Goal: Information Seeking & Learning: Learn about a topic

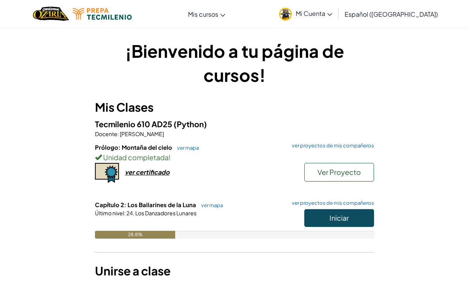
click at [352, 210] on button "Iniciar" at bounding box center [339, 218] width 70 height 18
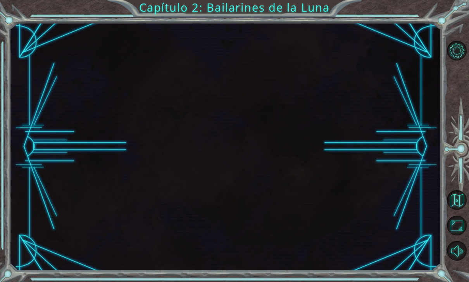
click at [354, 214] on div at bounding box center [224, 146] width 431 height 248
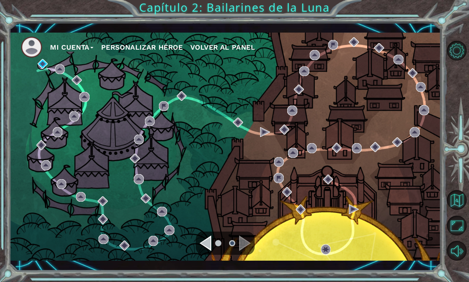
click at [206, 246] on div "Navigate to the previous page" at bounding box center [206, 243] width 12 height 16
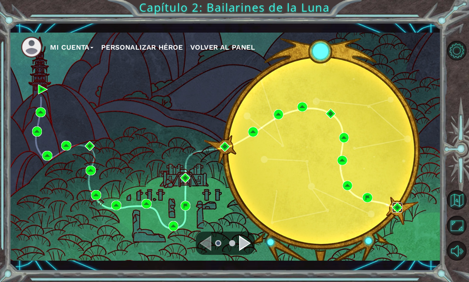
click at [400, 206] on img at bounding box center [397, 207] width 10 height 10
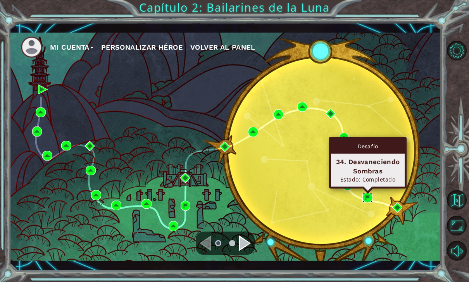
click at [372, 194] on img at bounding box center [367, 198] width 10 height 10
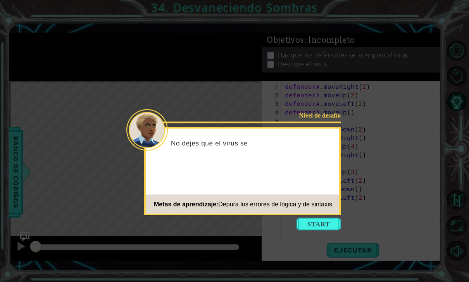
click at [322, 224] on button "Start" at bounding box center [318, 224] width 44 height 12
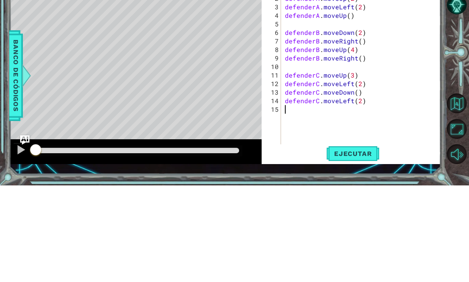
scroll to position [25, 0]
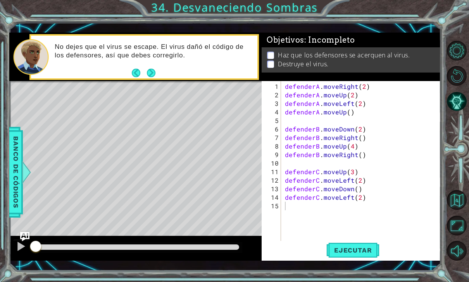
click at [336, 245] on button "Ejecutar" at bounding box center [352, 250] width 53 height 18
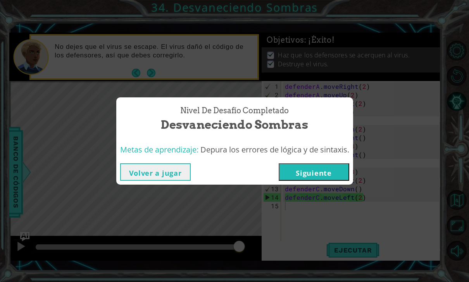
click at [301, 175] on button "Siguiente" at bounding box center [314, 171] width 71 height 17
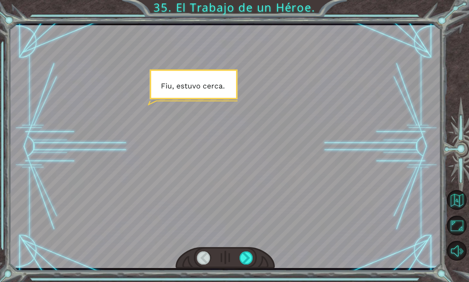
click at [250, 257] on div at bounding box center [246, 257] width 14 height 13
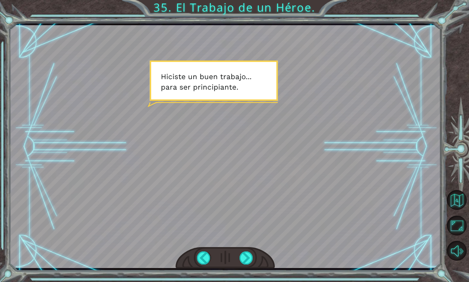
click at [244, 256] on div at bounding box center [246, 257] width 14 height 13
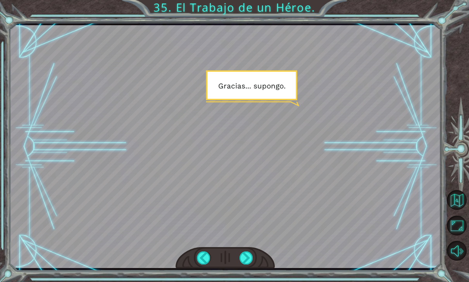
click at [244, 260] on div at bounding box center [246, 257] width 14 height 13
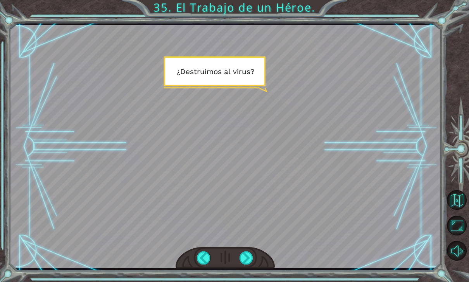
click at [244, 263] on div at bounding box center [246, 257] width 14 height 13
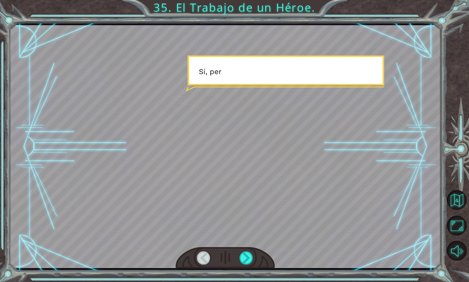
click at [248, 261] on div at bounding box center [246, 257] width 14 height 13
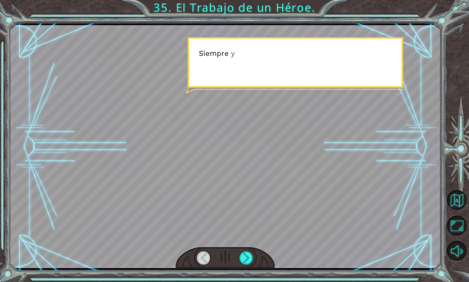
click at [246, 257] on div at bounding box center [246, 257] width 14 height 13
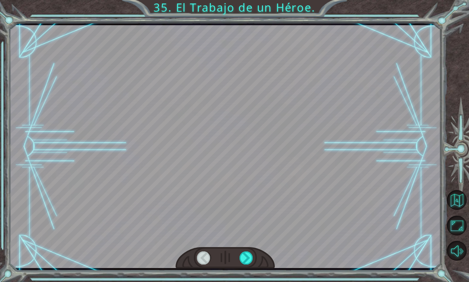
click at [245, 254] on div at bounding box center [246, 257] width 14 height 13
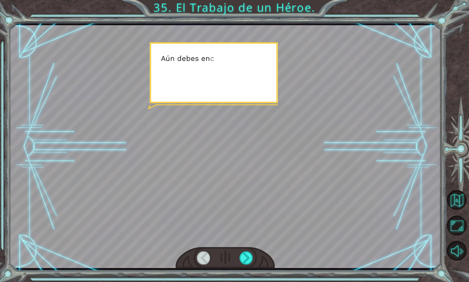
click at [244, 261] on div at bounding box center [246, 257] width 14 height 13
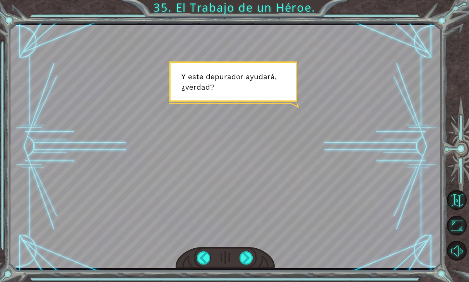
click at [245, 256] on div at bounding box center [246, 257] width 14 height 13
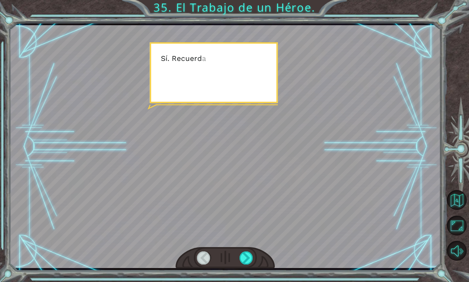
click at [246, 263] on div at bounding box center [246, 257] width 14 height 13
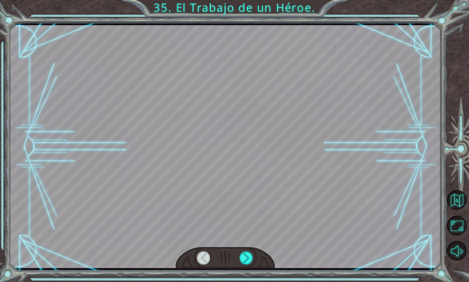
click at [250, 262] on div at bounding box center [246, 257] width 14 height 13
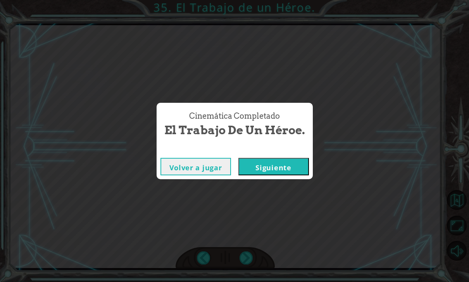
click at [255, 164] on button "Siguiente" at bounding box center [273, 166] width 71 height 17
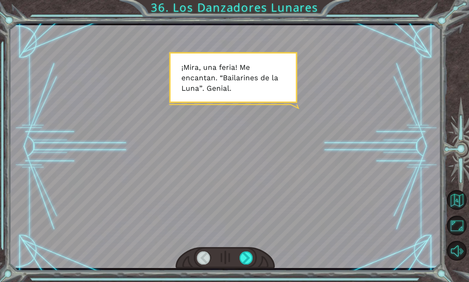
click at [248, 280] on div "Temporary Text ¡ M i r a , u n a f e r i a ! M e e n c a n t a n . “ B a i l a …" at bounding box center [234, 141] width 469 height 282
click at [241, 281] on div "Temporary Text ¡ M i r a , u n a f e r i a ! M e e n c a n t a n . “ B a i l a …" at bounding box center [234, 141] width 469 height 282
click at [243, 281] on div "Temporary Text ¡ M i r a , u n a f e r i a ! M e e n c a n t a n . “ B a i l a …" at bounding box center [234, 141] width 469 height 282
click at [246, 281] on div "Temporary Text ¡ M i r a , u n a f e r i a ! M e e n c a n t a n . “ B a i l a …" at bounding box center [234, 141] width 469 height 282
click at [244, 281] on div "Temporary Text ¡ M i r a , u n a f e r i a ! M e e n c a n t a n . “ B a i l a …" at bounding box center [234, 141] width 469 height 282
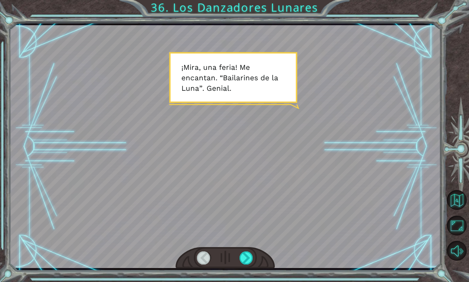
click at [245, 281] on div "Temporary Text ¡ M i r a , u n a f e r i a ! M e e n c a n t a n . “ B a i l a …" at bounding box center [234, 141] width 469 height 282
click at [241, 281] on html "Temporary Text ¡ M i r a , u n a f e r i a ! M e e n c a n t a n . “ B a i l a …" at bounding box center [234, 141] width 469 height 282
click at [242, 281] on div "Temporary Text ¡ M i r a , u n a f e r i a ! M e e n c a n t a n . “ B a i l a …" at bounding box center [234, 141] width 469 height 282
click at [246, 281] on html "Temporary Text ¡ M i r a , u n a f e r i a ! M e e n c a n t a n . “ B a i l a …" at bounding box center [234, 141] width 469 height 282
click at [256, 281] on html "Temporary Text ¡ M i r a , u n a f e r i a ! M e e n c a n t a n . “ B a i l a …" at bounding box center [234, 141] width 469 height 282
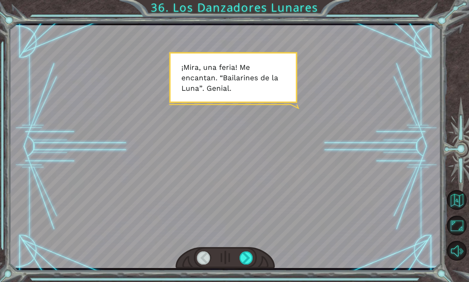
click at [245, 281] on html "Temporary Text ¡ M i r a , u n a f e r i a ! M e e n c a n t a n . “ B a i l a …" at bounding box center [234, 141] width 469 height 282
click at [245, 281] on div "Temporary Text ¡ M i r a , u n a f e r i a ! M e e n c a n t a n . “ B a i l a …" at bounding box center [234, 141] width 469 height 282
click at [241, 281] on div "Temporary Text ¡ M i r a , u n a f e r i a ! M e e n c a n t a n . “ B a i l a …" at bounding box center [234, 141] width 469 height 282
click at [188, 39] on div at bounding box center [224, 146] width 431 height 243
click at [246, 281] on div "Temporary Text ¡ M i r a , u n a f e r i a ! M e e n c a n t a n . “ B a i l a …" at bounding box center [234, 141] width 469 height 282
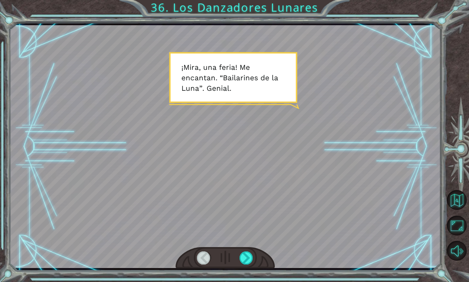
click at [240, 280] on div "Temporary Text ¡ M i r a , u n a f e r i a ! M e e n c a n t a n . “ B a i l a …" at bounding box center [234, 141] width 469 height 282
click at [238, 281] on div "Temporary Text ¡ M i r a , u n a f e r i a ! M e e n c a n t a n . “ B a i l a …" at bounding box center [234, 141] width 469 height 282
click at [231, 219] on div at bounding box center [224, 146] width 431 height 243
click at [242, 263] on div at bounding box center [246, 257] width 14 height 13
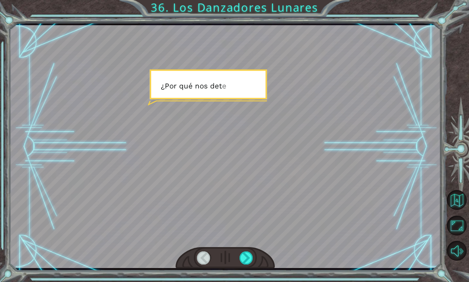
click at [248, 255] on div at bounding box center [246, 257] width 14 height 13
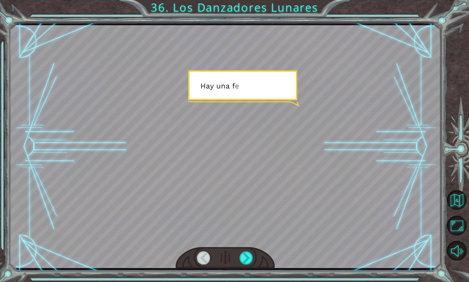
click at [245, 256] on div at bounding box center [246, 257] width 14 height 13
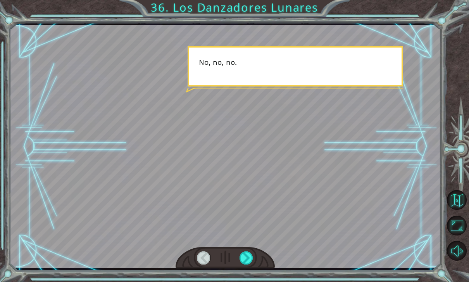
click at [245, 255] on div at bounding box center [246, 257] width 14 height 13
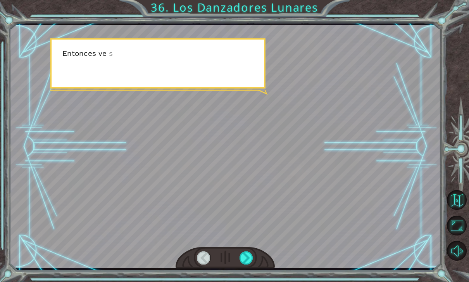
click at [242, 260] on div at bounding box center [246, 257] width 14 height 13
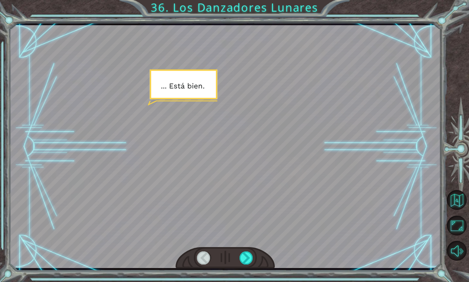
click at [246, 258] on div at bounding box center [246, 257] width 14 height 13
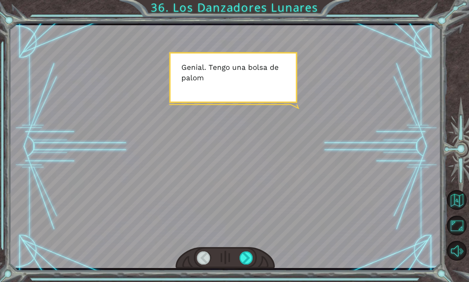
click at [243, 254] on div at bounding box center [246, 257] width 14 height 13
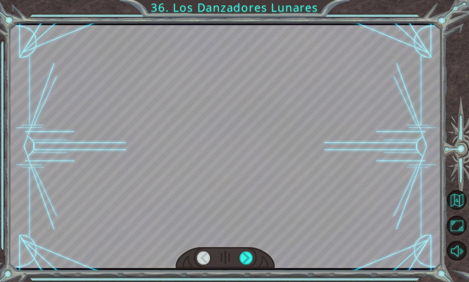
click at [244, 255] on div at bounding box center [246, 257] width 14 height 13
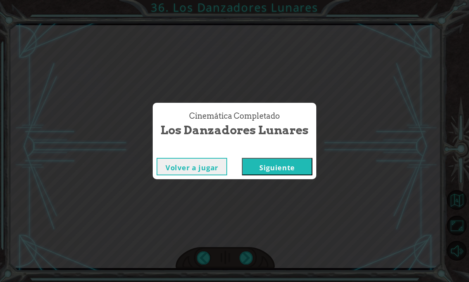
click at [246, 258] on div "Cinemática Completado Los Danzadores Lunares Volver a jugar [GEOGRAPHIC_DATA]" at bounding box center [234, 141] width 469 height 282
click at [257, 169] on button "Siguiente" at bounding box center [277, 166] width 71 height 17
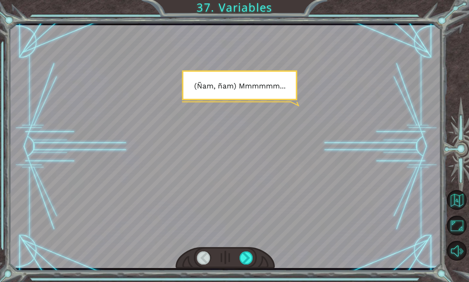
click at [117, 203] on div at bounding box center [224, 146] width 431 height 243
click at [246, 250] on div at bounding box center [225, 258] width 99 height 22
click at [247, 259] on div at bounding box center [246, 257] width 14 height 13
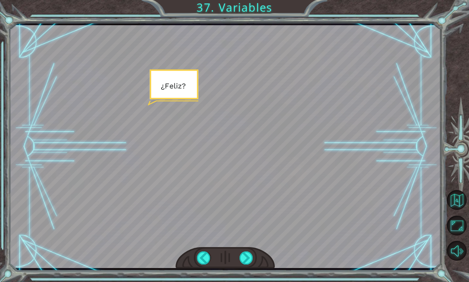
click at [245, 252] on div at bounding box center [246, 257] width 14 height 13
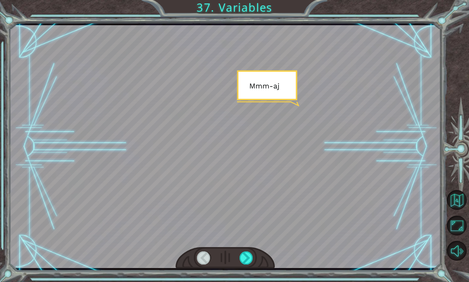
click at [242, 255] on div at bounding box center [246, 257] width 14 height 13
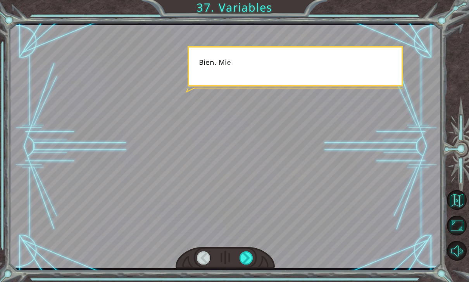
click at [241, 258] on div at bounding box center [246, 257] width 14 height 13
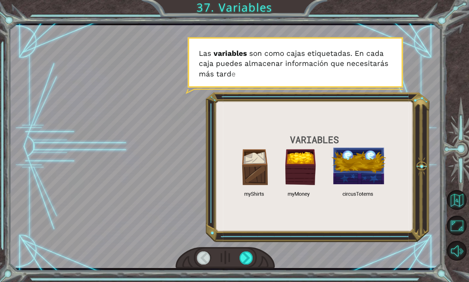
click at [244, 255] on div at bounding box center [246, 257] width 14 height 13
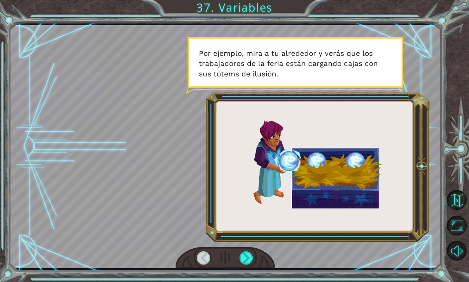
click at [249, 260] on div at bounding box center [246, 257] width 14 height 13
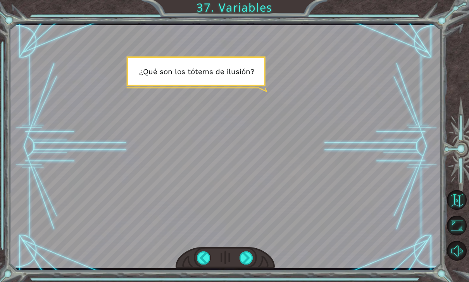
click at [243, 264] on div at bounding box center [246, 257] width 14 height 13
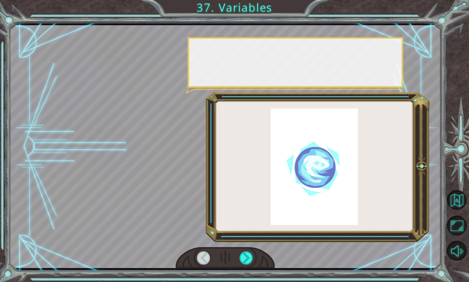
click at [247, 254] on div at bounding box center [246, 257] width 14 height 13
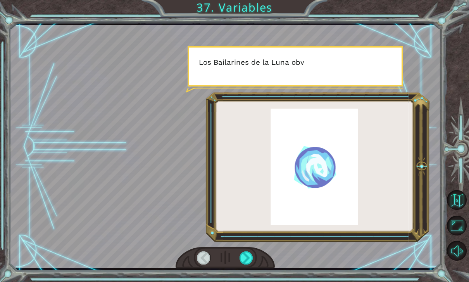
click at [250, 258] on div at bounding box center [246, 257] width 14 height 13
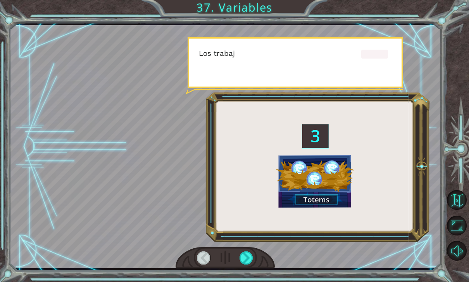
click at [247, 258] on div at bounding box center [246, 257] width 14 height 13
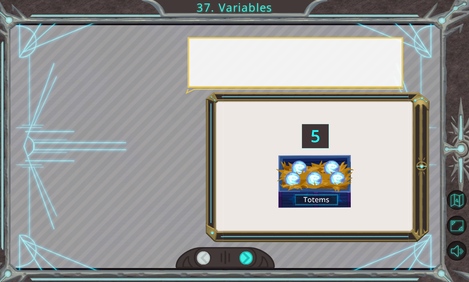
click at [248, 260] on div at bounding box center [246, 257] width 14 height 13
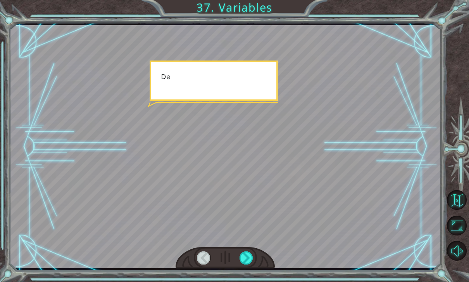
click at [247, 259] on div at bounding box center [246, 257] width 14 height 13
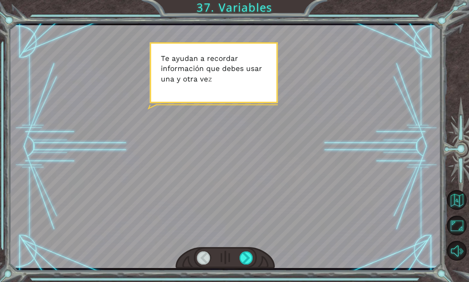
click at [245, 257] on div at bounding box center [246, 257] width 14 height 13
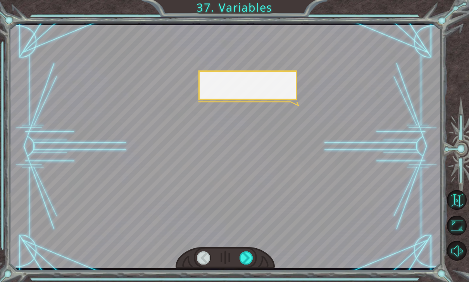
click at [248, 254] on div at bounding box center [246, 257] width 14 height 13
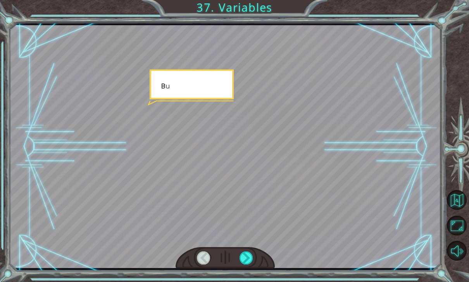
click at [247, 251] on div at bounding box center [246, 257] width 14 height 13
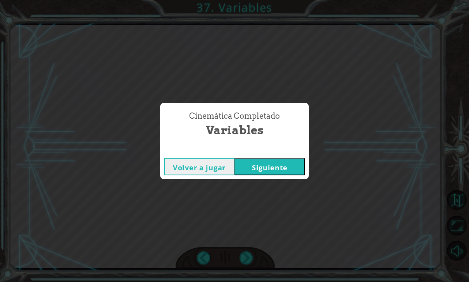
click at [113, 63] on div "Cinemática Completado Variables Volver a jugar [GEOGRAPHIC_DATA]" at bounding box center [234, 141] width 469 height 282
click at [255, 160] on button "Siguiente" at bounding box center [269, 166] width 71 height 17
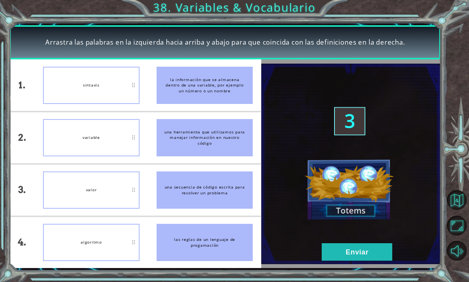
click at [336, 255] on button "Enviar" at bounding box center [357, 251] width 71 height 17
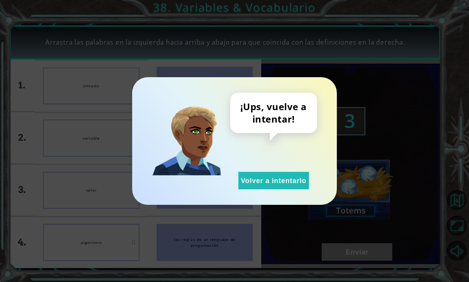
click at [276, 179] on button "Volver a intentarlo" at bounding box center [273, 180] width 71 height 17
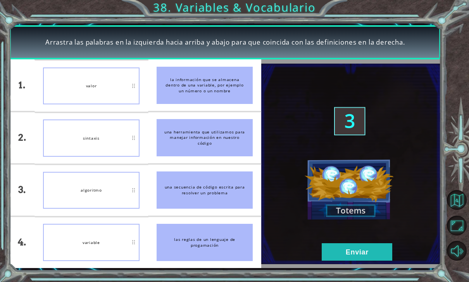
click at [332, 257] on button "Enviar" at bounding box center [357, 251] width 71 height 17
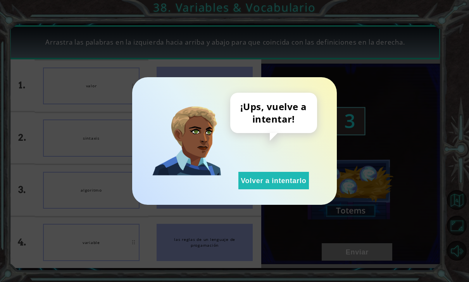
click at [260, 178] on button "Volver a intentarlo" at bounding box center [273, 180] width 71 height 17
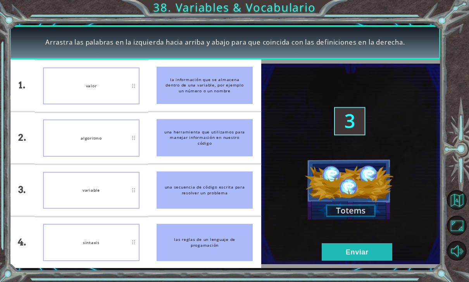
click at [329, 257] on button "Enviar" at bounding box center [357, 251] width 71 height 17
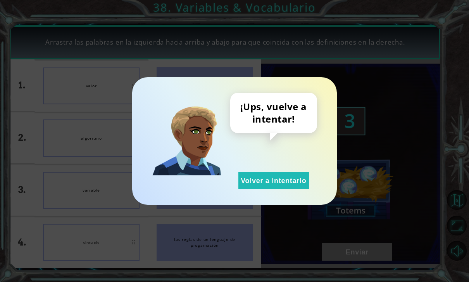
click at [258, 179] on button "Volver a intentarlo" at bounding box center [273, 180] width 71 height 17
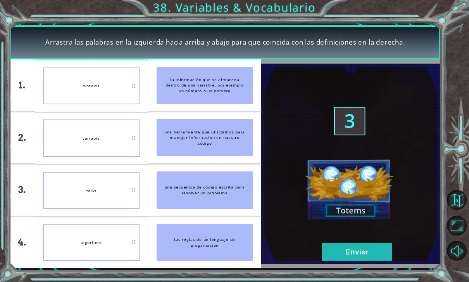
click at [337, 253] on button "Enviar" at bounding box center [357, 251] width 71 height 17
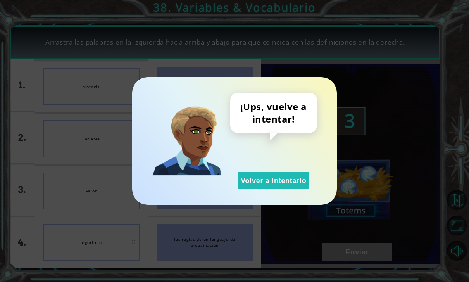
click at [279, 188] on button "Volver a intentarlo" at bounding box center [273, 180] width 71 height 17
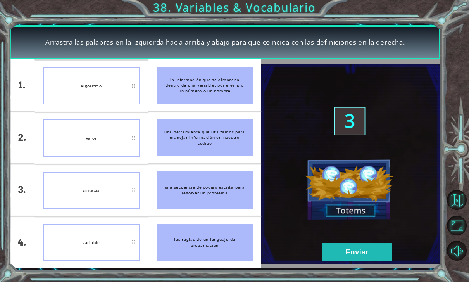
click at [344, 257] on button "Enviar" at bounding box center [357, 251] width 71 height 17
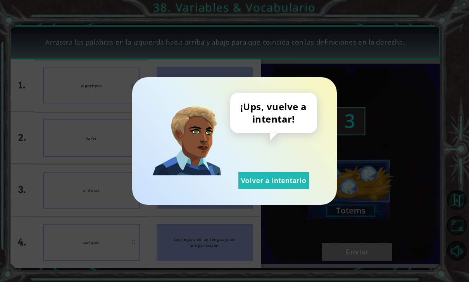
click at [286, 187] on button "Volver a intentarlo" at bounding box center [273, 180] width 71 height 17
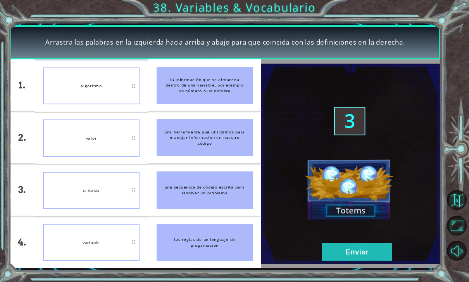
click at [331, 255] on button "Enviar" at bounding box center [357, 251] width 71 height 17
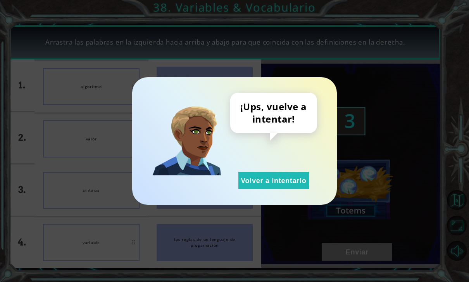
click at [247, 183] on button "Volver a intentarlo" at bounding box center [273, 180] width 71 height 17
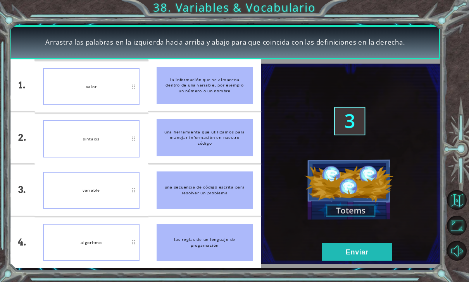
click at [338, 261] on img at bounding box center [350, 164] width 179 height 200
click at [333, 247] on button "Enviar" at bounding box center [357, 251] width 71 height 17
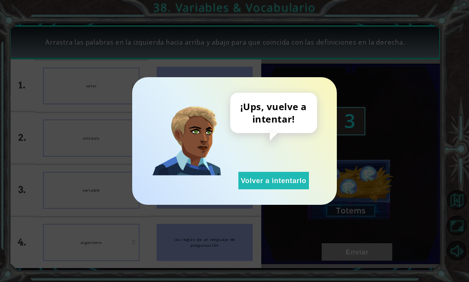
click at [267, 187] on button "Volver a intentarlo" at bounding box center [273, 180] width 71 height 17
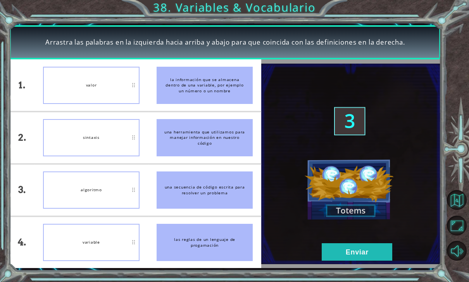
click at [343, 254] on button "Enviar" at bounding box center [357, 251] width 71 height 17
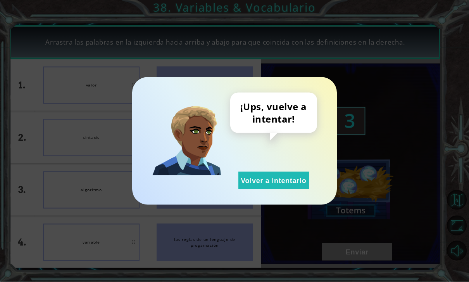
scroll to position [0, 0]
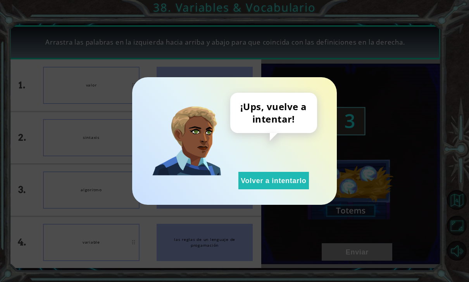
click at [246, 181] on button "Volver a intentarlo" at bounding box center [273, 180] width 71 height 17
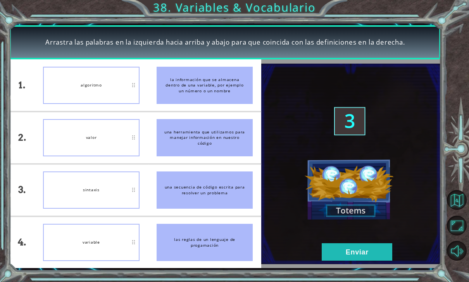
click at [340, 258] on button "Enviar" at bounding box center [357, 251] width 71 height 17
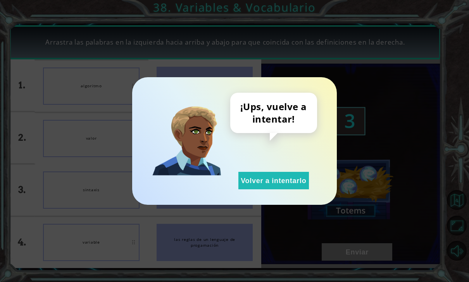
click at [259, 178] on button "Volver a intentarlo" at bounding box center [273, 180] width 71 height 17
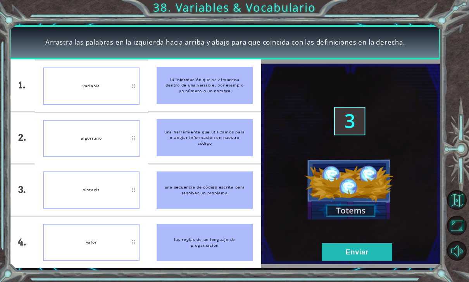
click at [337, 252] on button "Enviar" at bounding box center [357, 251] width 71 height 17
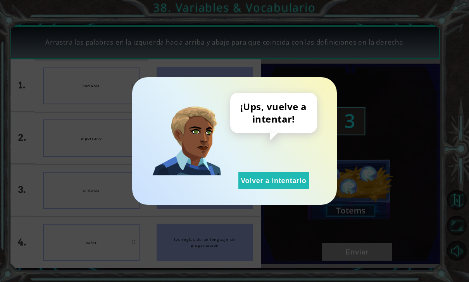
click at [253, 187] on button "Volver a intentarlo" at bounding box center [273, 180] width 71 height 17
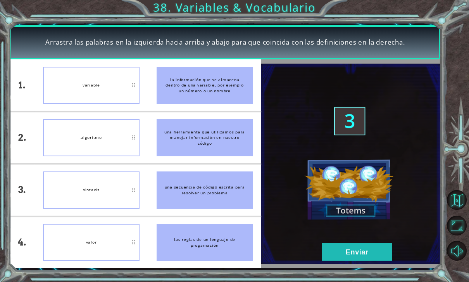
click at [333, 254] on button "Enviar" at bounding box center [357, 251] width 71 height 17
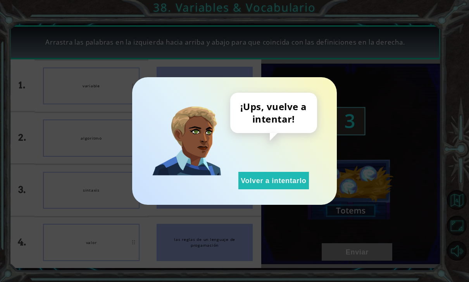
click at [280, 172] on button "Volver a intentarlo" at bounding box center [273, 180] width 71 height 17
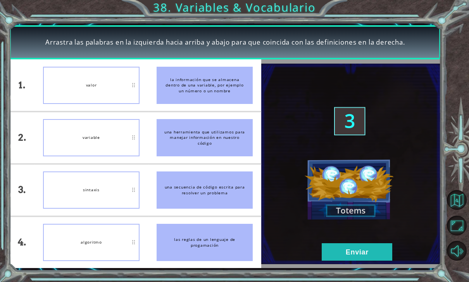
click at [341, 264] on img at bounding box center [350, 164] width 179 height 200
click at [337, 256] on button "Enviar" at bounding box center [357, 251] width 71 height 17
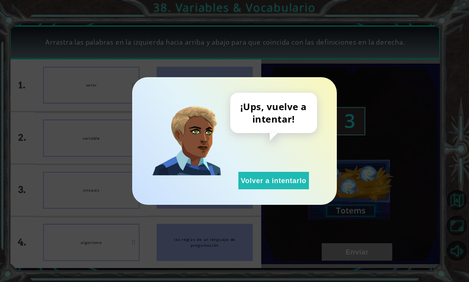
scroll to position [25, 0]
click at [290, 181] on button "Volver a intentarlo" at bounding box center [273, 180] width 71 height 17
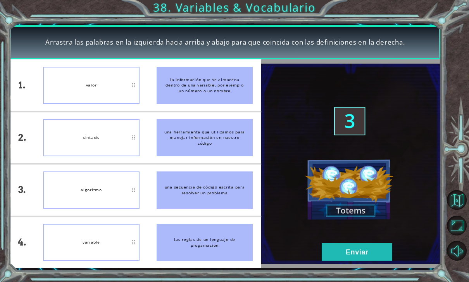
click at [346, 255] on button "Enviar" at bounding box center [357, 251] width 71 height 17
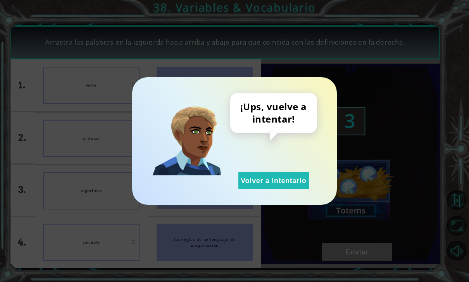
click at [280, 177] on button "Volver a intentarlo" at bounding box center [273, 180] width 71 height 17
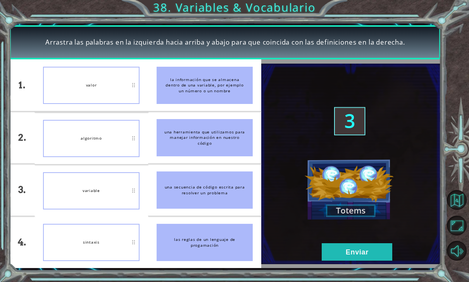
click at [339, 252] on button "Enviar" at bounding box center [357, 251] width 71 height 17
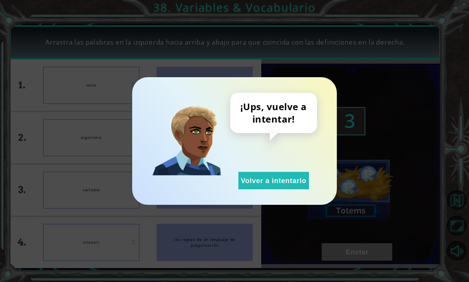
click at [262, 179] on button "Volver a intentarlo" at bounding box center [273, 180] width 71 height 17
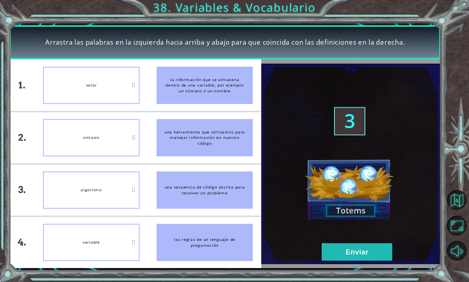
click at [333, 254] on button "Enviar" at bounding box center [357, 251] width 71 height 17
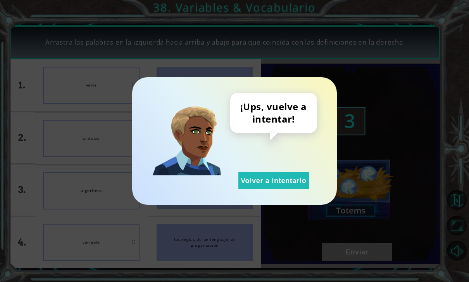
click at [292, 189] on button "Volver a intentarlo" at bounding box center [273, 180] width 71 height 17
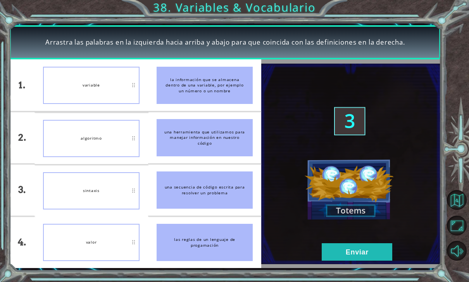
click at [329, 250] on button "Enviar" at bounding box center [357, 251] width 71 height 17
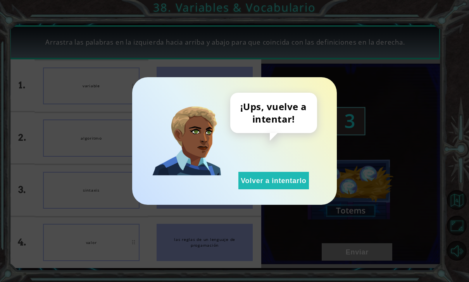
click at [292, 186] on button "Volver a intentarlo" at bounding box center [273, 180] width 71 height 17
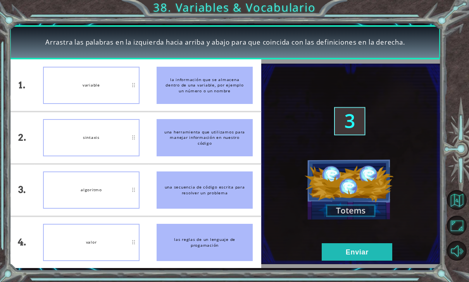
click at [326, 260] on button "Enviar" at bounding box center [357, 251] width 71 height 17
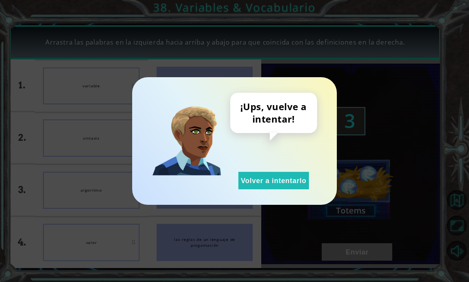
click at [289, 184] on button "Volver a intentarlo" at bounding box center [273, 180] width 71 height 17
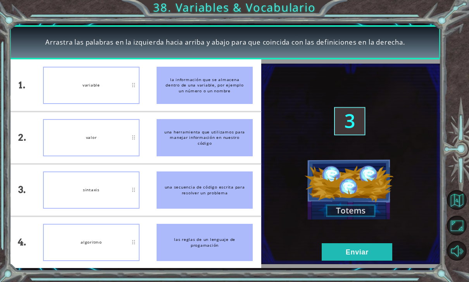
click at [342, 251] on button "Enviar" at bounding box center [357, 251] width 71 height 17
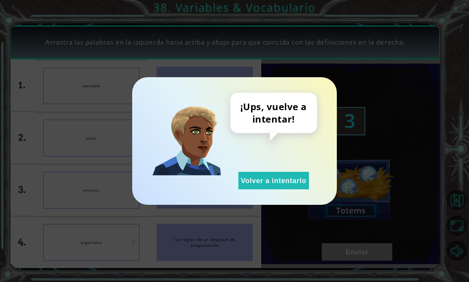
click at [303, 183] on button "Volver a intentarlo" at bounding box center [273, 180] width 71 height 17
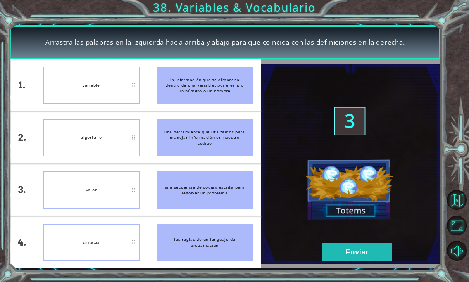
click at [348, 253] on button "Enviar" at bounding box center [357, 251] width 71 height 17
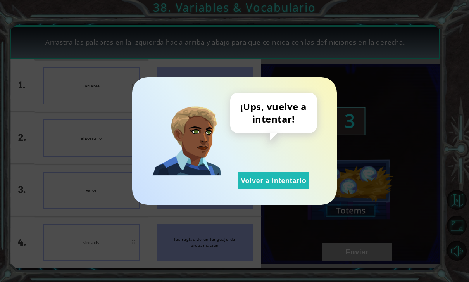
click at [295, 188] on button "Volver a intentarlo" at bounding box center [273, 180] width 71 height 17
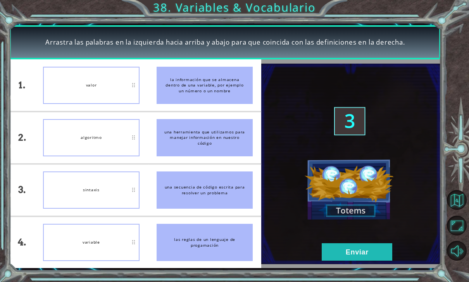
click at [277, 170] on img at bounding box center [350, 164] width 179 height 200
click at [331, 253] on button "Enviar" at bounding box center [357, 251] width 71 height 17
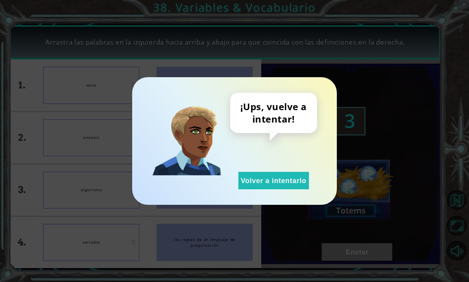
click at [234, 184] on div "¡Ups, vuelve a intentar! Volver a intentarlo" at bounding box center [273, 141] width 87 height 96
click at [244, 178] on button "Volver a intentarlo" at bounding box center [273, 180] width 71 height 17
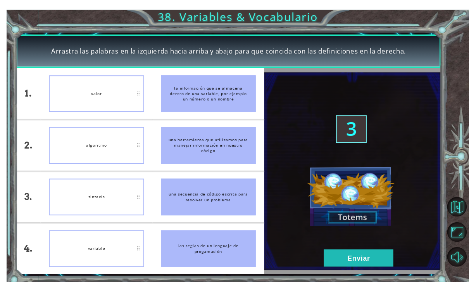
scroll to position [2, 0]
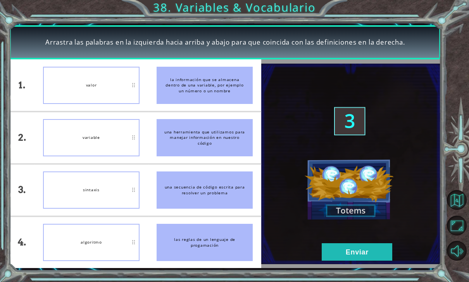
click at [334, 251] on button "Enviar" at bounding box center [357, 251] width 71 height 17
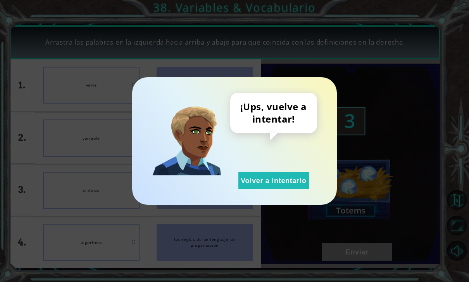
click at [284, 187] on button "Volver a intentarlo" at bounding box center [273, 180] width 71 height 17
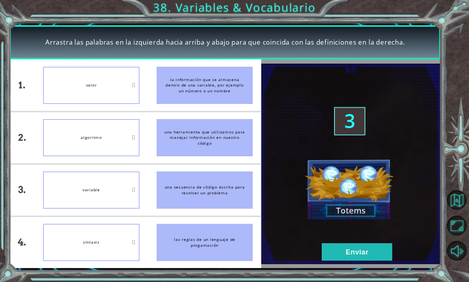
click at [337, 251] on button "Enviar" at bounding box center [357, 251] width 71 height 17
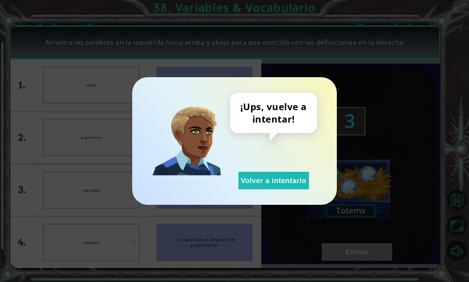
click at [274, 179] on button "Volver a intentarlo" at bounding box center [273, 180] width 71 height 17
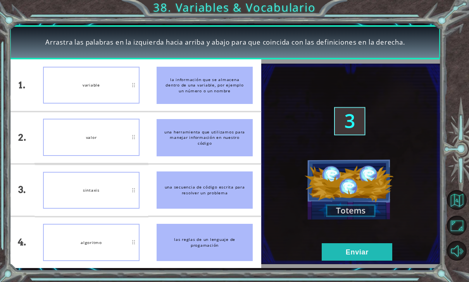
click at [338, 254] on button "Enviar" at bounding box center [357, 251] width 71 height 17
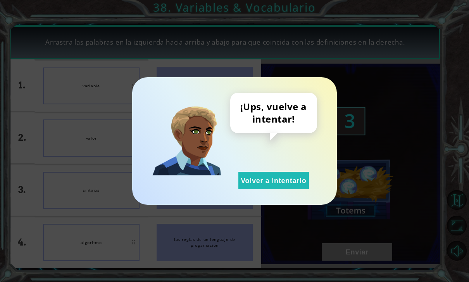
click at [304, 179] on button "Volver a intentarlo" at bounding box center [273, 180] width 71 height 17
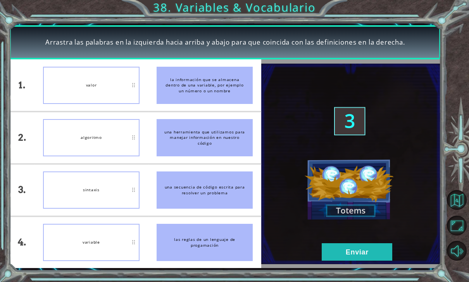
click at [345, 258] on button "Enviar" at bounding box center [357, 251] width 71 height 17
click at [353, 260] on button "Enviar" at bounding box center [357, 251] width 71 height 17
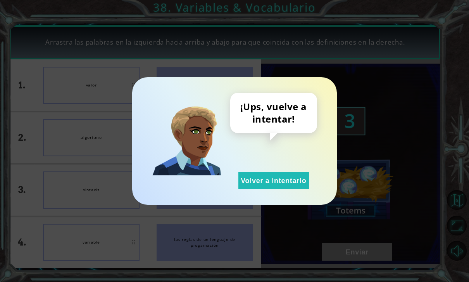
click at [298, 188] on button "Volver a intentarlo" at bounding box center [273, 180] width 71 height 17
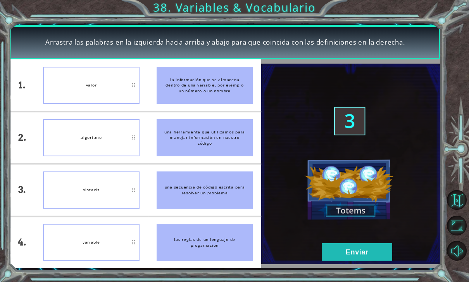
click at [278, 179] on button "Volver a intentarlo" at bounding box center [273, 180] width 71 height 17
click at [334, 248] on button "Enviar" at bounding box center [357, 251] width 71 height 17
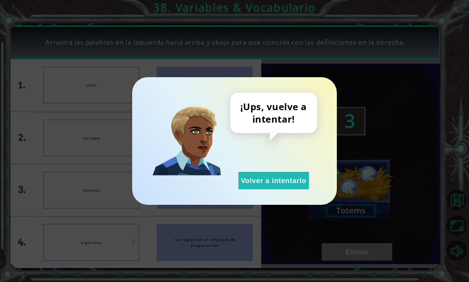
click at [295, 181] on button "Volver a intentarlo" at bounding box center [273, 180] width 71 height 17
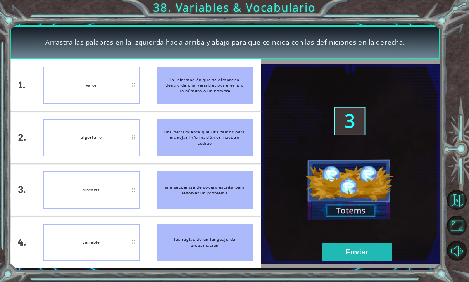
scroll to position [25, 0]
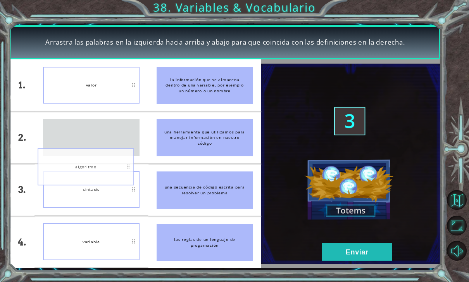
click at [101, 186] on div "sintaxis" at bounding box center [91, 189] width 96 height 37
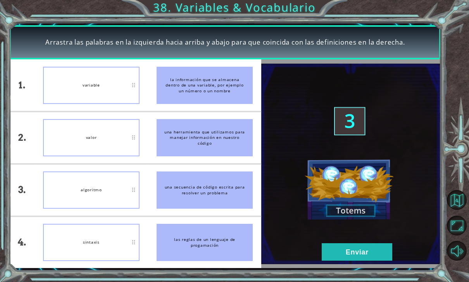
click at [384, 253] on button "Enviar" at bounding box center [357, 251] width 71 height 17
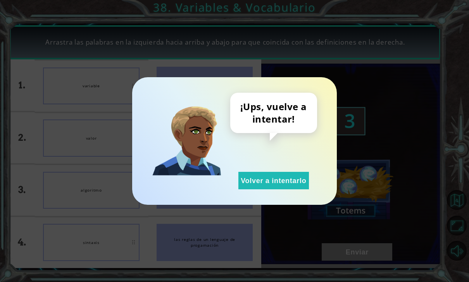
click at [281, 181] on button "Volver a intentarlo" at bounding box center [273, 180] width 71 height 17
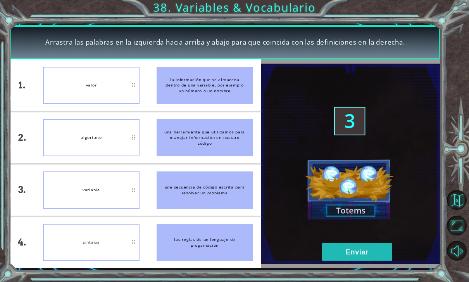
click at [367, 253] on button "Enviar" at bounding box center [357, 251] width 71 height 17
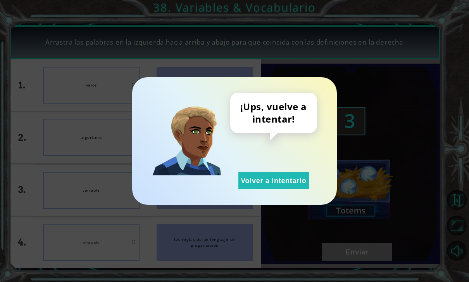
click at [296, 182] on button "Volver a intentarlo" at bounding box center [273, 180] width 71 height 17
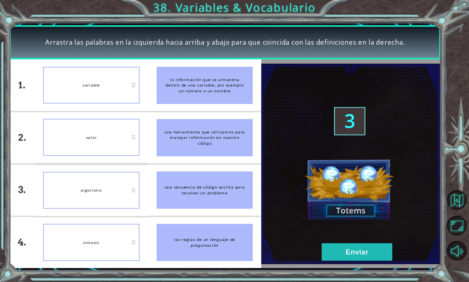
click at [380, 256] on button "Enviar" at bounding box center [357, 251] width 71 height 17
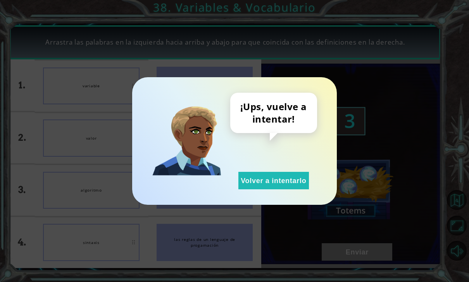
click at [290, 177] on button "Volver a intentarlo" at bounding box center [273, 180] width 71 height 17
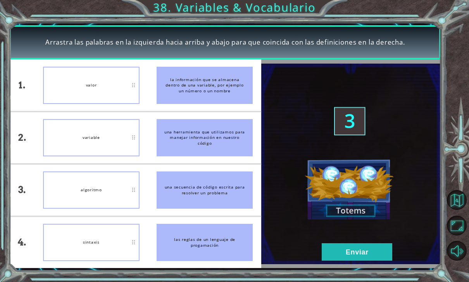
click at [362, 250] on button "Enviar" at bounding box center [357, 251] width 71 height 17
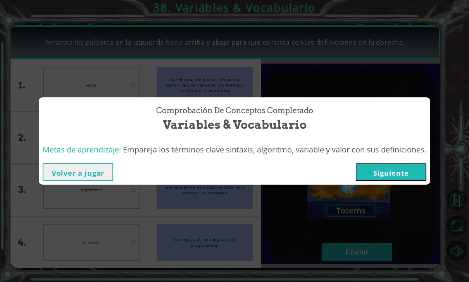
click at [395, 172] on button "Siguiente" at bounding box center [391, 171] width 71 height 17
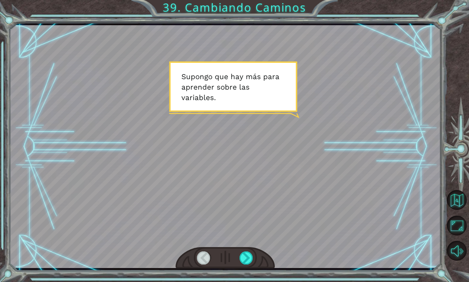
click at [248, 257] on div at bounding box center [246, 257] width 14 height 13
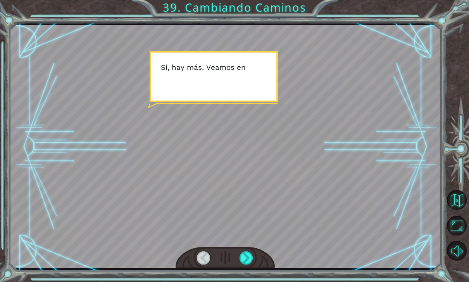
click at [247, 260] on div at bounding box center [246, 257] width 14 height 13
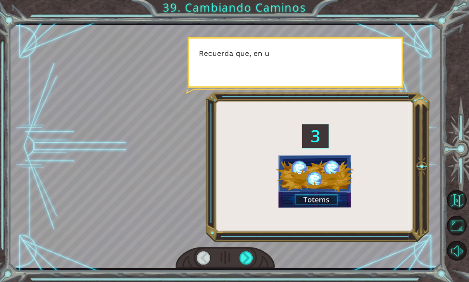
click at [251, 259] on div at bounding box center [246, 257] width 14 height 13
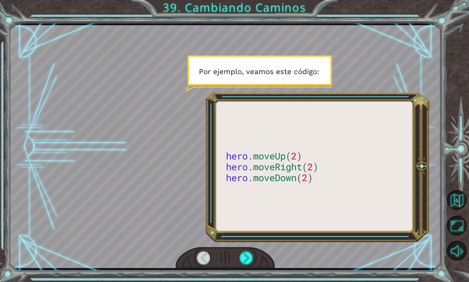
click at [249, 264] on div at bounding box center [246, 257] width 14 height 13
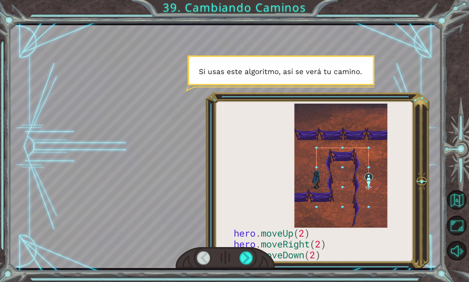
click at [251, 260] on div at bounding box center [246, 257] width 14 height 13
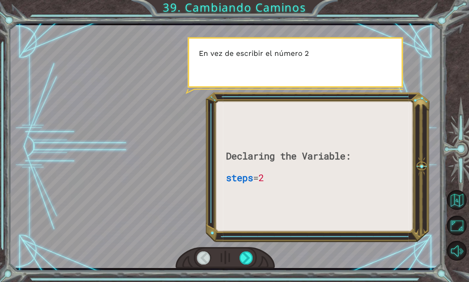
click at [247, 260] on div at bounding box center [246, 257] width 14 height 13
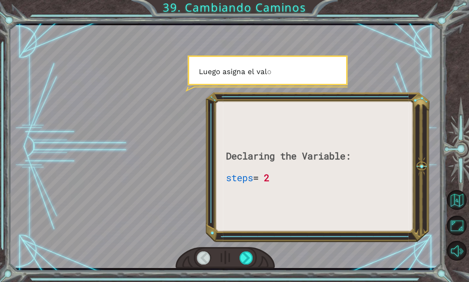
click at [251, 257] on div at bounding box center [246, 257] width 14 height 13
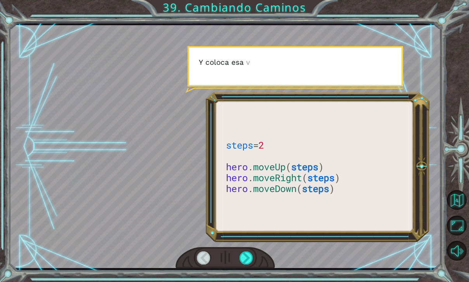
click at [253, 259] on div at bounding box center [246, 257] width 14 height 13
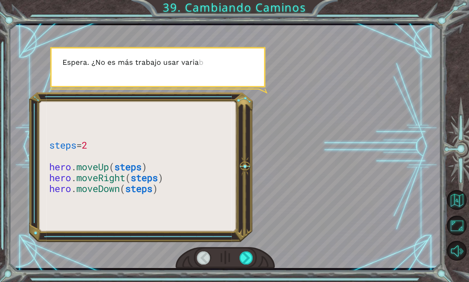
click at [251, 260] on div at bounding box center [246, 257] width 14 height 13
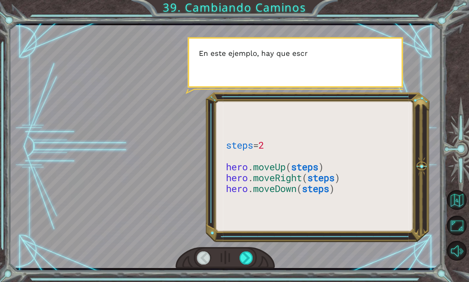
click at [251, 259] on div at bounding box center [246, 257] width 14 height 13
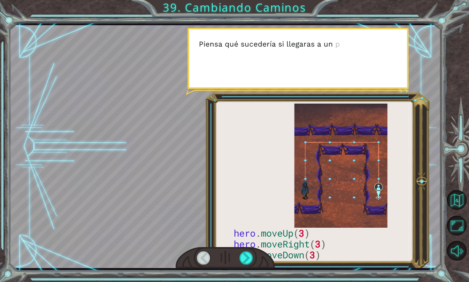
click at [251, 259] on div at bounding box center [246, 257] width 14 height 13
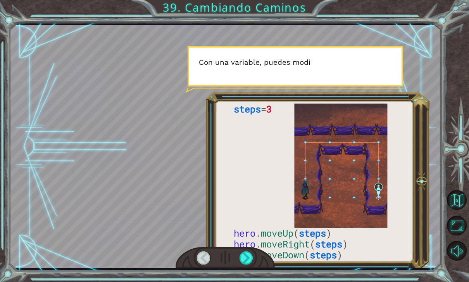
click at [250, 259] on div at bounding box center [246, 257] width 14 height 13
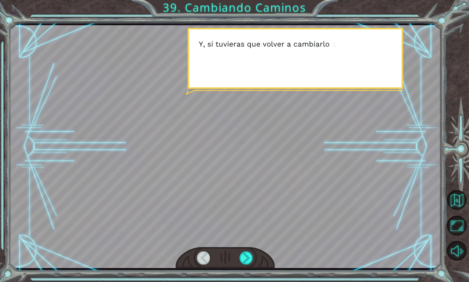
click at [249, 256] on div at bounding box center [246, 257] width 14 height 13
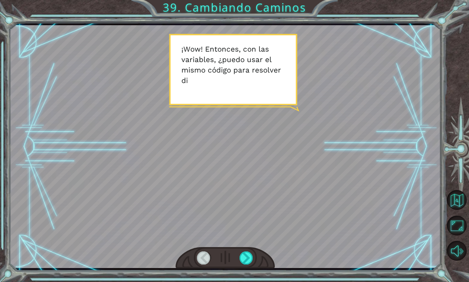
click at [247, 257] on div at bounding box center [246, 257] width 14 height 13
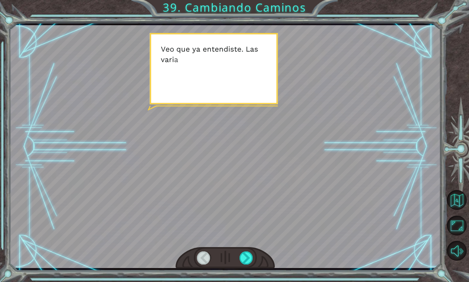
click at [249, 249] on div at bounding box center [225, 258] width 99 height 22
click at [251, 255] on div at bounding box center [246, 257] width 14 height 13
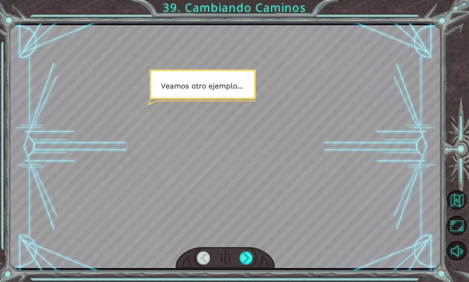
click at [250, 260] on div at bounding box center [246, 257] width 14 height 13
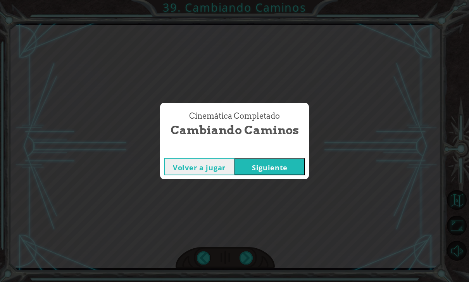
click at [281, 217] on div "Cinemática Completado Cambiando Caminos Volver a jugar [GEOGRAPHIC_DATA]" at bounding box center [234, 141] width 469 height 282
click at [293, 172] on button "Siguiente" at bounding box center [269, 166] width 71 height 17
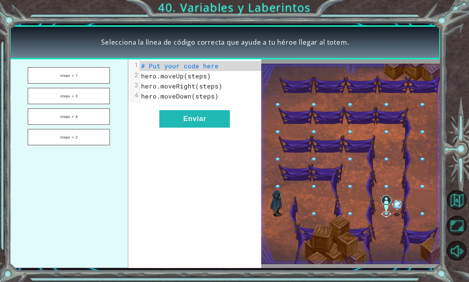
click at [215, 124] on button "Enviar" at bounding box center [194, 118] width 71 height 17
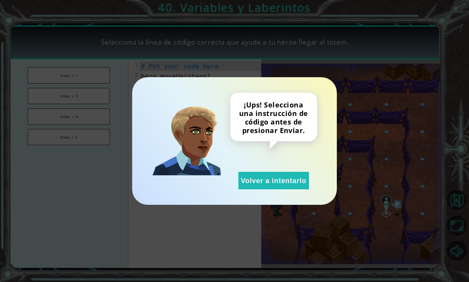
click at [259, 180] on button "Volver a intentarlo" at bounding box center [273, 180] width 71 height 17
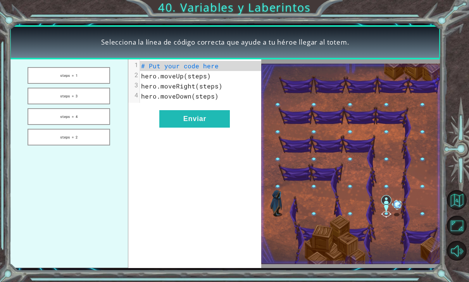
click at [93, 122] on button "steps = 4" at bounding box center [69, 116] width 83 height 17
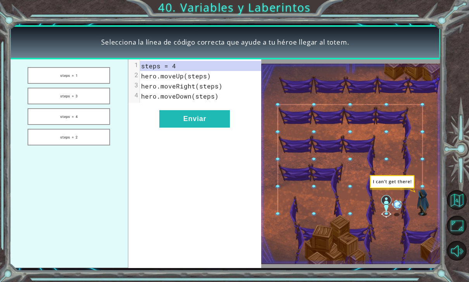
click at [202, 116] on button "Enviar" at bounding box center [194, 118] width 71 height 17
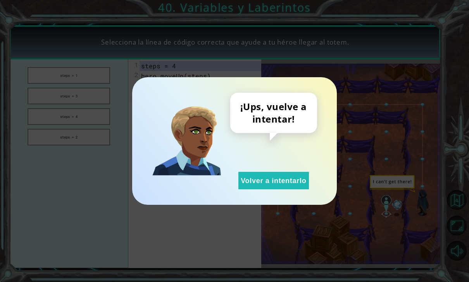
click at [268, 52] on div "¡Ups, vuelve a intentar! Volver a intentarlo" at bounding box center [234, 141] width 469 height 282
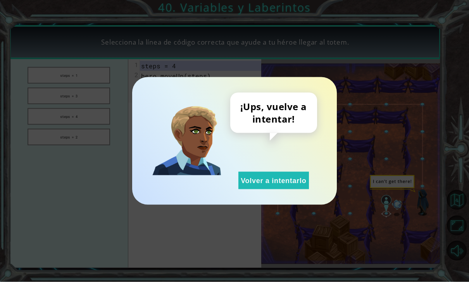
scroll to position [0, 0]
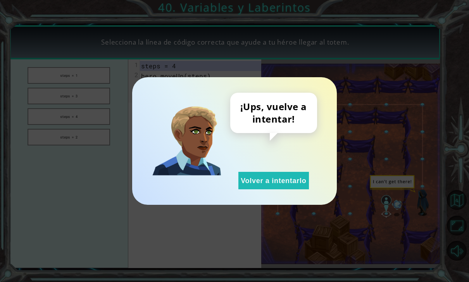
click at [257, 185] on button "Volver a intentarlo" at bounding box center [273, 180] width 71 height 17
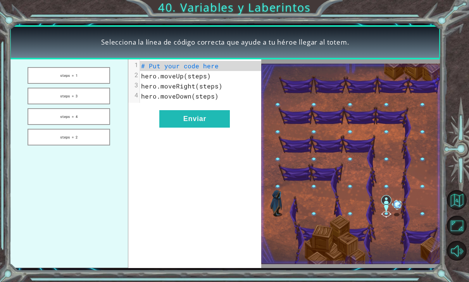
click at [86, 93] on button "steps = 3" at bounding box center [69, 96] width 83 height 17
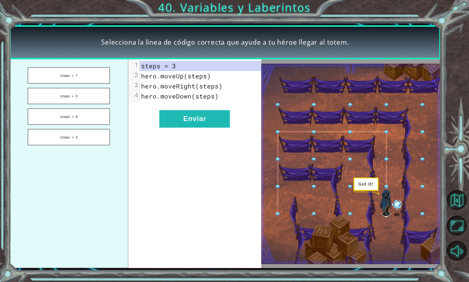
click at [193, 117] on button "Enviar" at bounding box center [194, 118] width 71 height 17
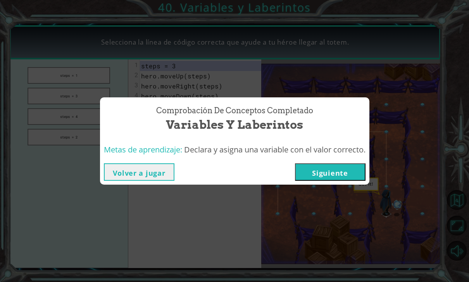
click at [339, 177] on button "Siguiente" at bounding box center [330, 171] width 71 height 17
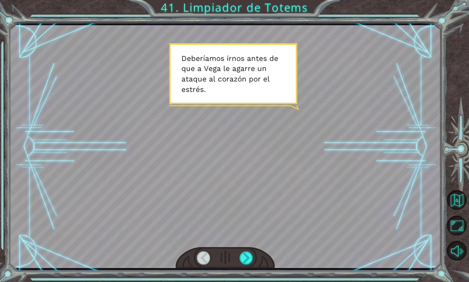
click at [248, 260] on div at bounding box center [246, 257] width 14 height 13
click at [245, 259] on div at bounding box center [246, 257] width 14 height 13
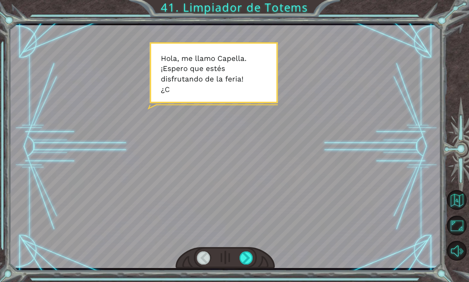
click at [243, 263] on div at bounding box center [246, 257] width 14 height 13
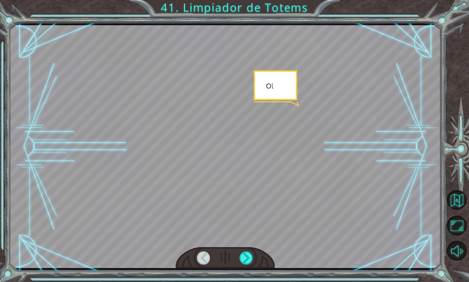
click at [245, 262] on div at bounding box center [246, 257] width 14 height 13
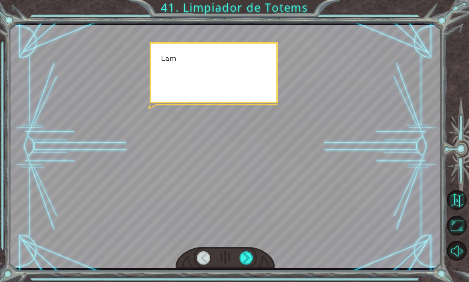
click at [245, 256] on div at bounding box center [246, 257] width 14 height 13
click at [245, 251] on div at bounding box center [246, 257] width 14 height 13
click at [243, 251] on div at bounding box center [246, 257] width 14 height 13
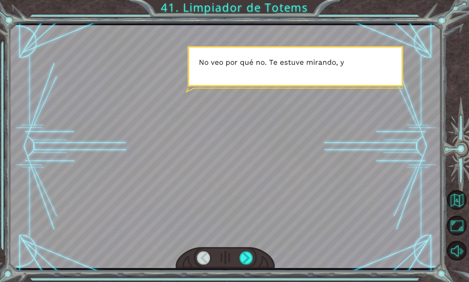
click at [242, 258] on div at bounding box center [246, 257] width 14 height 13
click at [246, 253] on div at bounding box center [246, 257] width 14 height 13
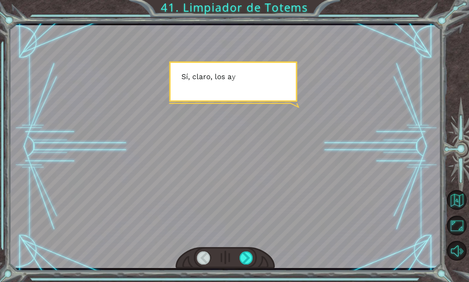
click at [246, 257] on div at bounding box center [246, 257] width 14 height 13
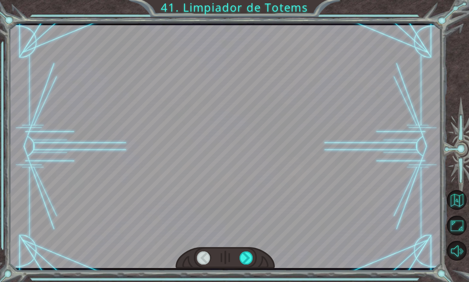
click at [245, 260] on div at bounding box center [246, 257] width 14 height 13
click at [245, 251] on div at bounding box center [246, 257] width 14 height 13
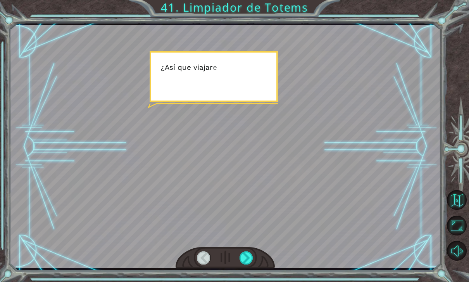
click at [243, 254] on div at bounding box center [246, 257] width 14 height 13
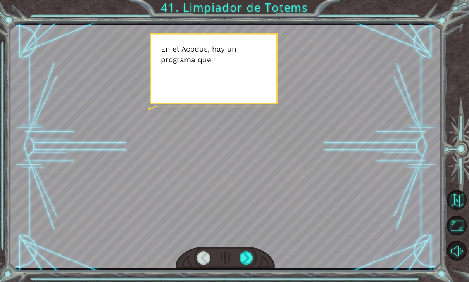
click at [245, 261] on div at bounding box center [246, 257] width 14 height 13
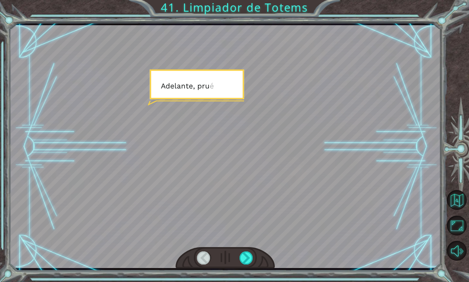
click at [244, 263] on div at bounding box center [246, 257] width 14 height 13
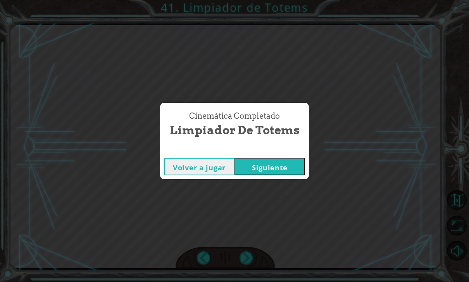
click at [246, 257] on div "Cinemática Completado Limpiador de Totems Volver a jugar [GEOGRAPHIC_DATA]" at bounding box center [234, 141] width 469 height 282
click at [250, 170] on button "Siguiente" at bounding box center [269, 166] width 71 height 17
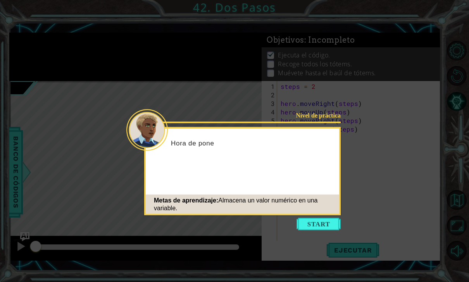
click at [312, 222] on button "Start" at bounding box center [318, 224] width 44 height 12
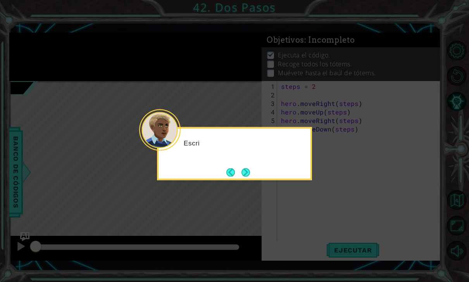
click at [248, 168] on button "Next" at bounding box center [245, 172] width 9 height 9
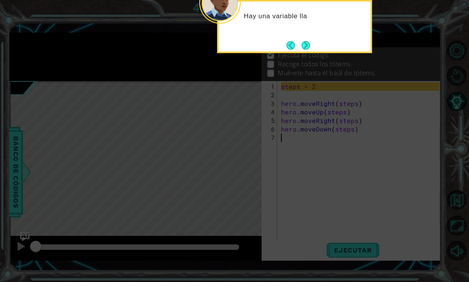
click at [303, 46] on button "Next" at bounding box center [305, 45] width 9 height 9
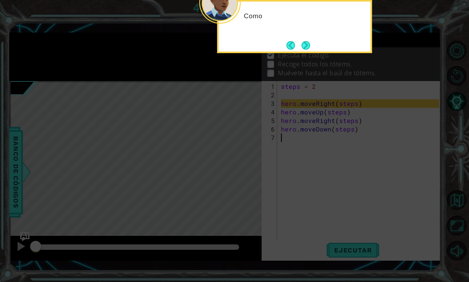
click at [302, 44] on button "Next" at bounding box center [305, 45] width 9 height 9
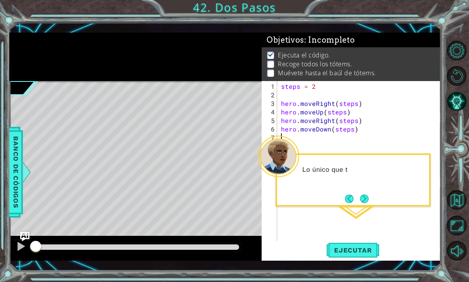
click at [338, 246] on span "Ejecutar" at bounding box center [352, 250] width 53 height 8
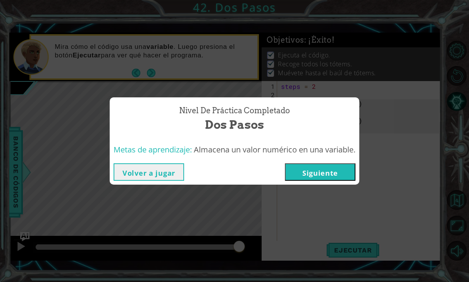
click at [315, 177] on button "Siguiente" at bounding box center [320, 171] width 71 height 17
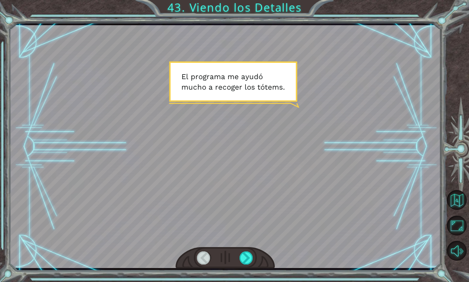
click at [253, 254] on div at bounding box center [246, 257] width 14 height 13
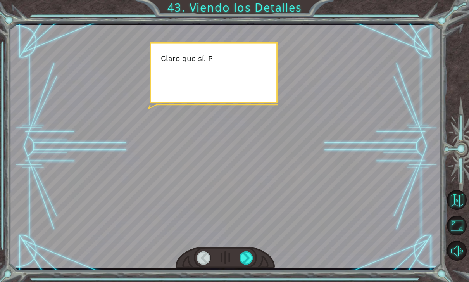
click at [250, 249] on div at bounding box center [225, 258] width 99 height 22
click at [248, 256] on div at bounding box center [246, 257] width 14 height 13
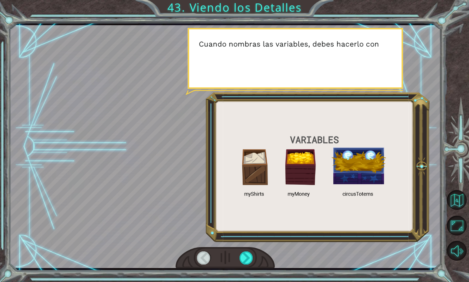
click at [248, 256] on div at bounding box center [246, 257] width 14 height 13
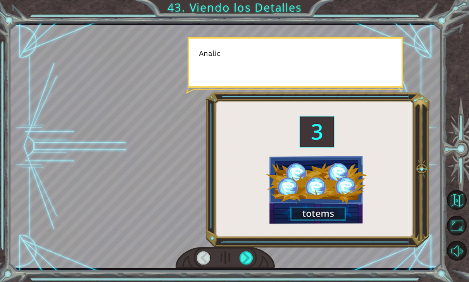
click at [248, 260] on div at bounding box center [246, 257] width 14 height 13
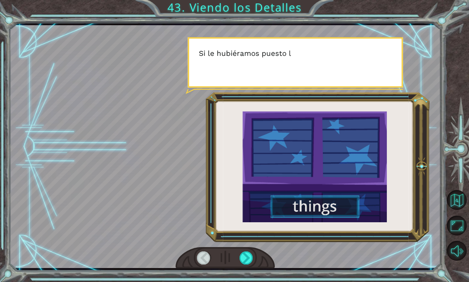
click at [245, 257] on div at bounding box center [246, 257] width 14 height 13
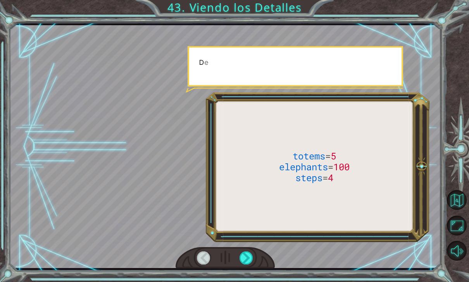
click at [247, 253] on div at bounding box center [246, 257] width 14 height 13
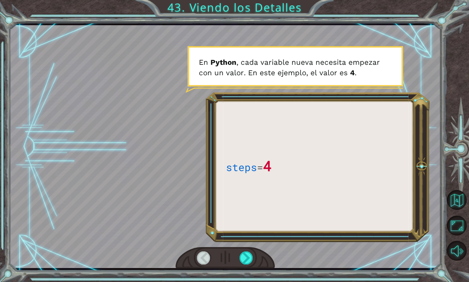
click at [247, 257] on div at bounding box center [246, 257] width 14 height 13
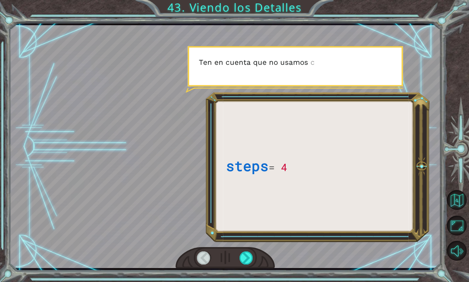
click at [242, 253] on div at bounding box center [246, 257] width 14 height 13
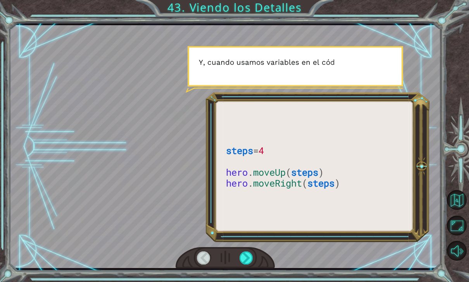
click at [243, 253] on div at bounding box center [246, 257] width 14 height 13
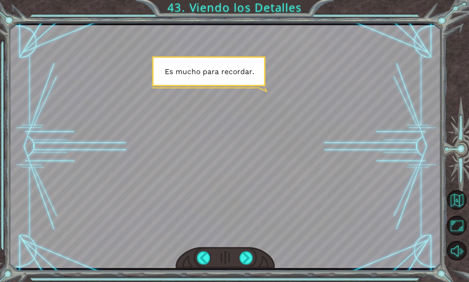
click at [248, 257] on div at bounding box center [246, 257] width 14 height 13
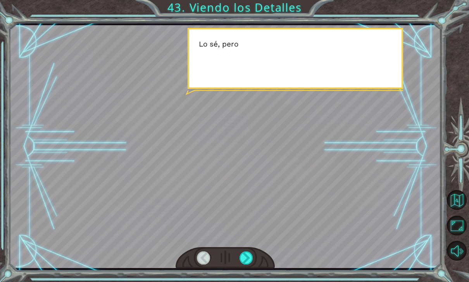
click at [244, 255] on div at bounding box center [246, 257] width 14 height 13
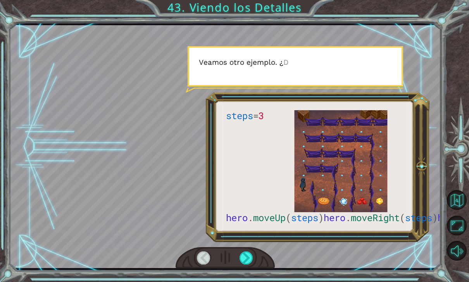
click at [243, 256] on div at bounding box center [246, 257] width 14 height 13
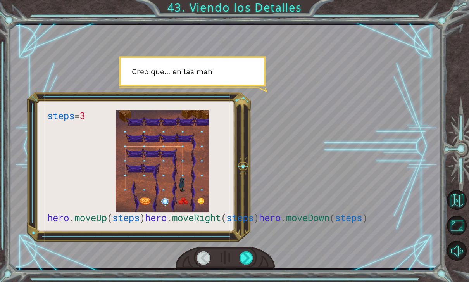
click at [242, 259] on div at bounding box center [246, 257] width 14 height 13
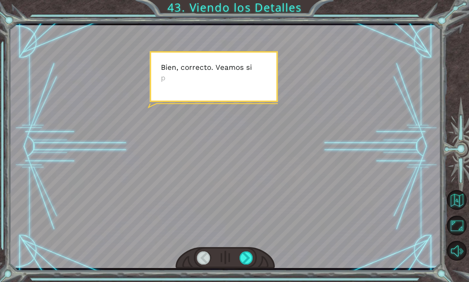
click at [244, 257] on div at bounding box center [246, 257] width 14 height 13
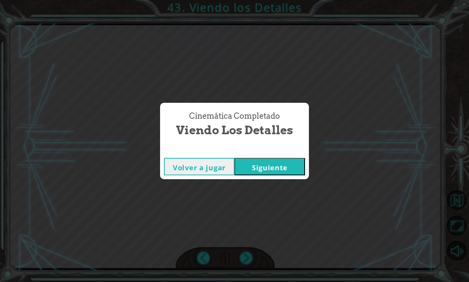
scroll to position [25, 0]
click at [261, 167] on button "Siguiente" at bounding box center [269, 166] width 71 height 17
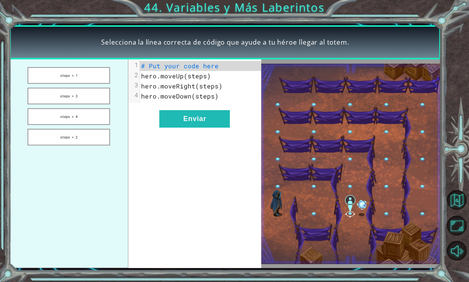
click at [172, 118] on button "Enviar" at bounding box center [194, 118] width 71 height 17
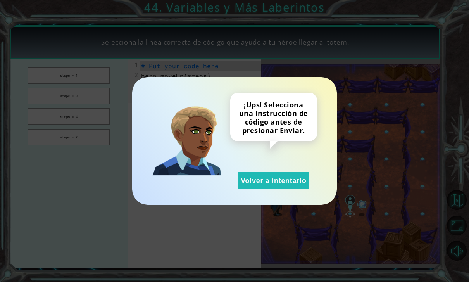
click at [258, 183] on button "Volver a intentarlo" at bounding box center [273, 180] width 71 height 17
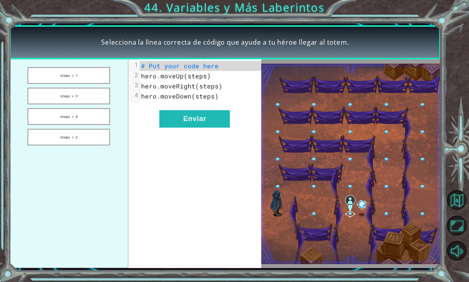
click at [77, 119] on button "steps = 4" at bounding box center [69, 116] width 83 height 17
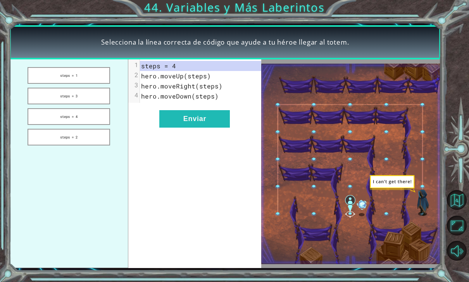
click at [169, 117] on button "Enviar" at bounding box center [194, 118] width 71 height 17
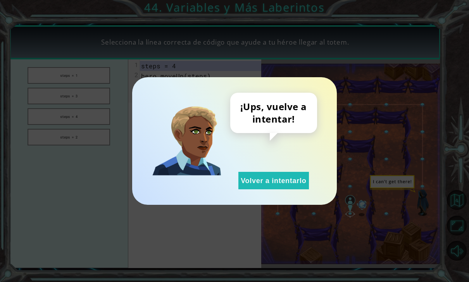
click at [252, 181] on button "Volver a intentarlo" at bounding box center [273, 180] width 71 height 17
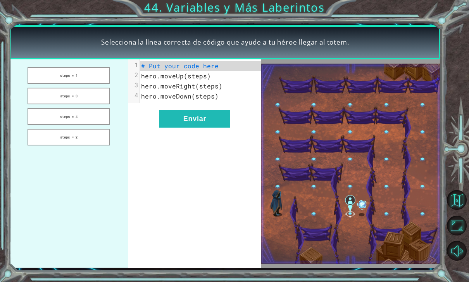
click at [99, 119] on button "steps = 4" at bounding box center [69, 116] width 83 height 17
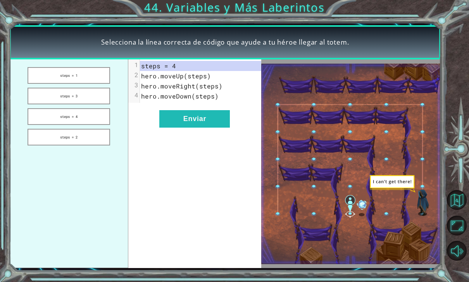
click at [167, 121] on button "Enviar" at bounding box center [194, 118] width 71 height 17
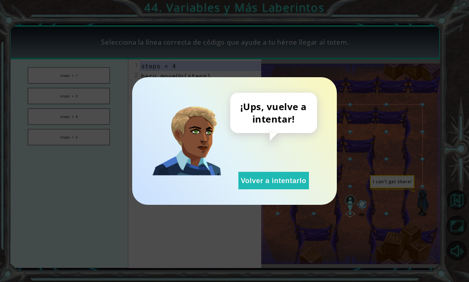
click at [261, 188] on button "Volver a intentarlo" at bounding box center [273, 180] width 71 height 17
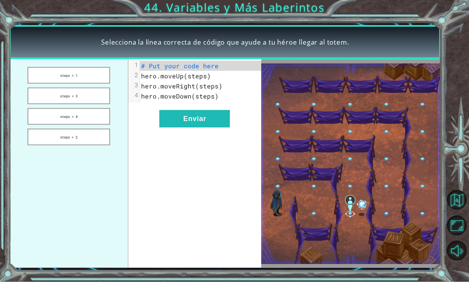
click at [60, 76] on button "steps = 1" at bounding box center [69, 75] width 83 height 17
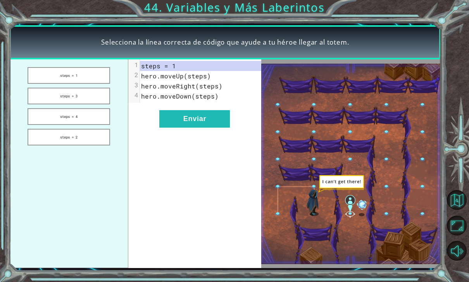
click at [172, 117] on button "Enviar" at bounding box center [194, 118] width 71 height 17
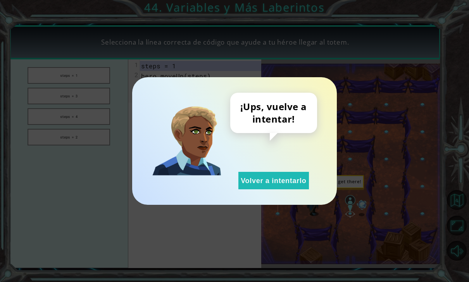
click at [258, 188] on button "Volver a intentarlo" at bounding box center [273, 180] width 71 height 17
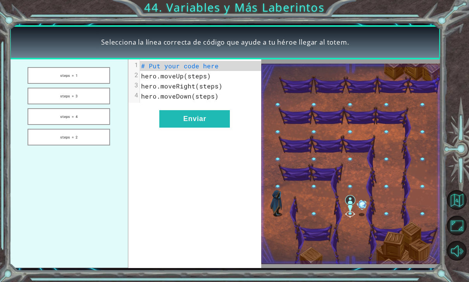
click at [69, 139] on button "steps = 2" at bounding box center [69, 137] width 83 height 17
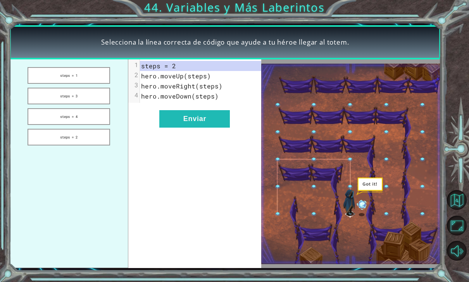
click at [169, 121] on button "Enviar" at bounding box center [194, 118] width 71 height 17
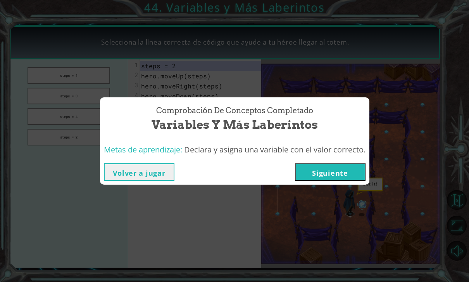
click at [317, 172] on button "Siguiente" at bounding box center [330, 171] width 71 height 17
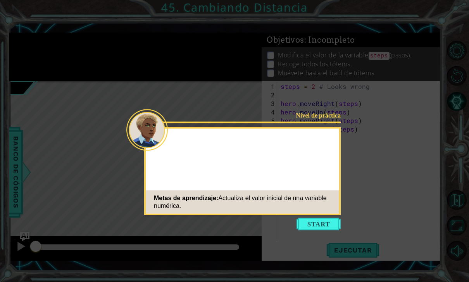
scroll to position [5, 0]
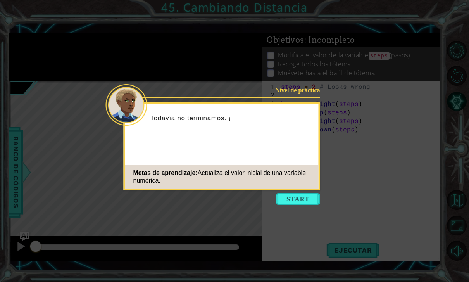
click at [291, 196] on button "Start" at bounding box center [298, 199] width 44 height 12
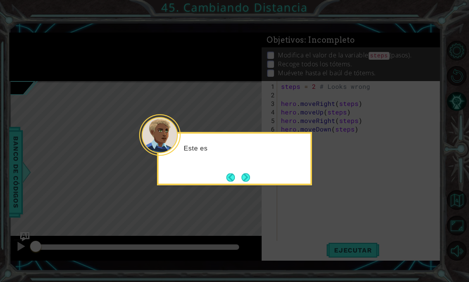
click at [243, 173] on button "Next" at bounding box center [245, 177] width 9 height 9
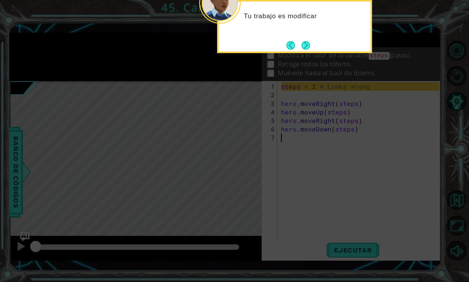
click at [308, 41] on button "Next" at bounding box center [305, 45] width 9 height 9
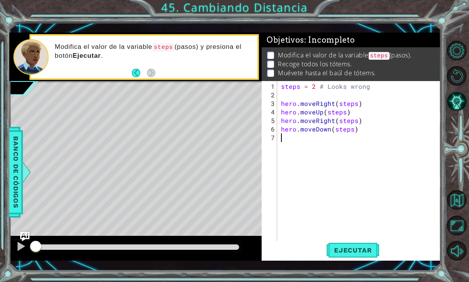
click at [372, 250] on span "Ejecutar" at bounding box center [352, 250] width 53 height 8
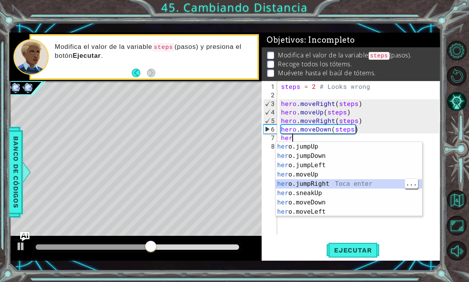
click at [373, 171] on div "her o.jumpUp Toca enter her o.jumpDown Toca enter her o.jumpLeft Toca enter her…" at bounding box center [349, 188] width 146 height 93
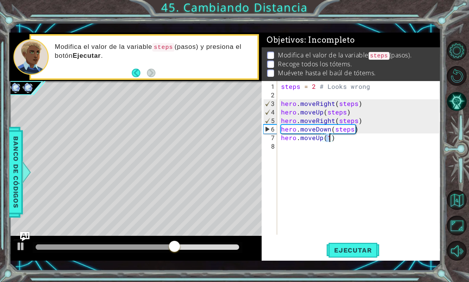
type textarea "hero.moveUp(3)"
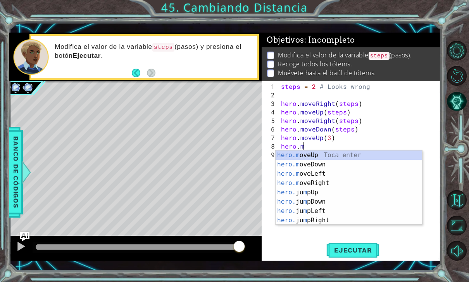
scroll to position [0, 1]
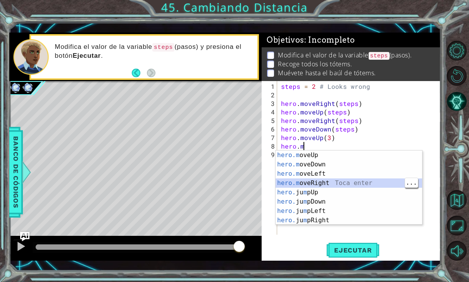
click at [363, 184] on div "hero.m oveUp Toca enter hero.m oveDown Toca enter hero.m oveLeft Toca enter her…" at bounding box center [349, 196] width 146 height 93
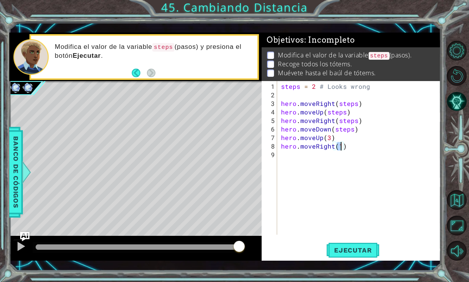
type textarea "hero.moveRight(3)"
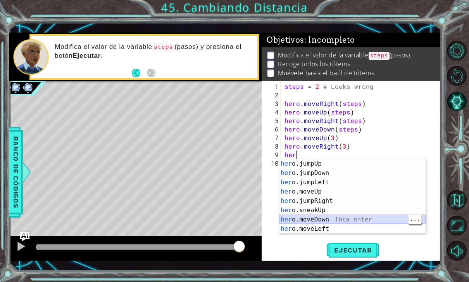
click at [385, 220] on div "her o.jumpUp Toca enter her o.jumpDown Toca enter her o.jumpLeft Toca enter her…" at bounding box center [352, 205] width 146 height 93
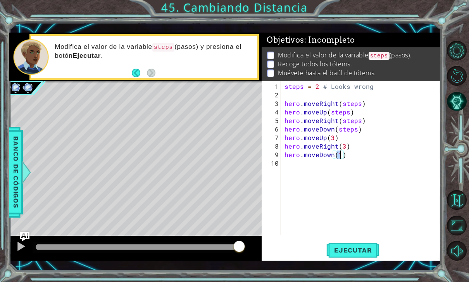
scroll to position [0, 3]
click at [354, 249] on span "Ejecutar" at bounding box center [352, 250] width 53 height 8
click at [343, 256] on button "Ejecutar" at bounding box center [352, 250] width 53 height 18
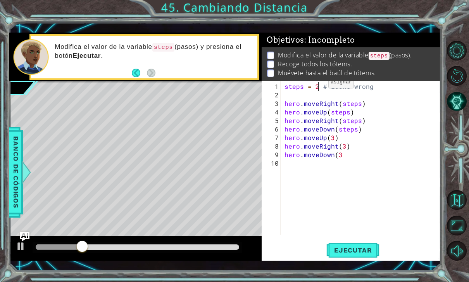
click at [355, 258] on button "Ejecutar" at bounding box center [352, 250] width 53 height 18
type textarea "hero.moveDown(3)"
click at [359, 253] on span "Ejecutar" at bounding box center [352, 250] width 53 height 8
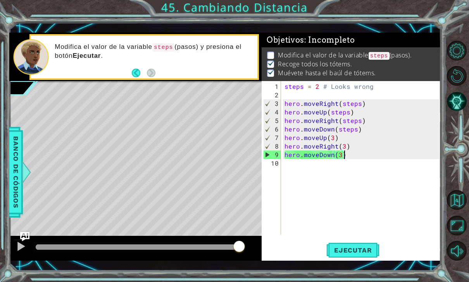
scroll to position [0, 0]
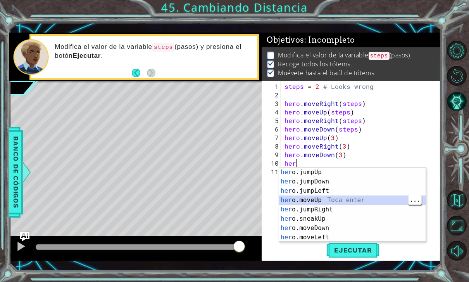
click at [377, 198] on div "her o.jumpUp Toca enter her o.jumpDown Toca enter her o.jumpLeft Toca enter her…" at bounding box center [352, 213] width 146 height 93
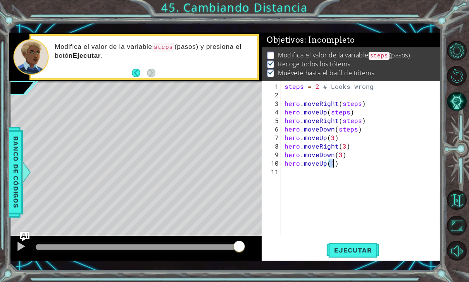
type textarea "hero.moveUp(4)"
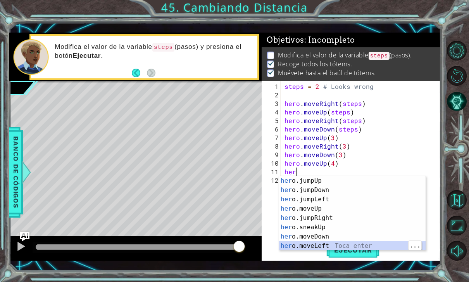
click at [354, 241] on div "her o.jumpUp Toca enter her o.jumpDown Toca enter her o.jumpLeft Toca enter her…" at bounding box center [352, 222] width 146 height 93
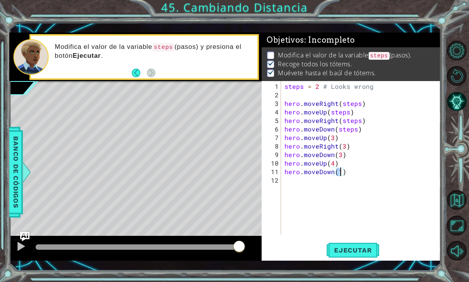
type textarea "hero.moveDown(4)"
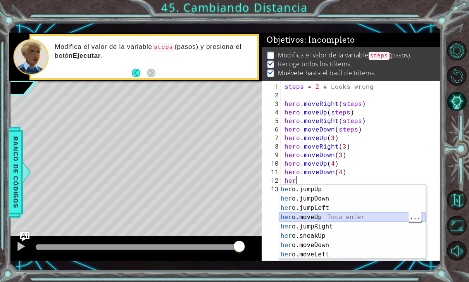
click at [368, 216] on div "her o.jumpUp Toca enter her o.jumpDown Toca enter her o.jumpLeft Toca enter her…" at bounding box center [352, 230] width 146 height 93
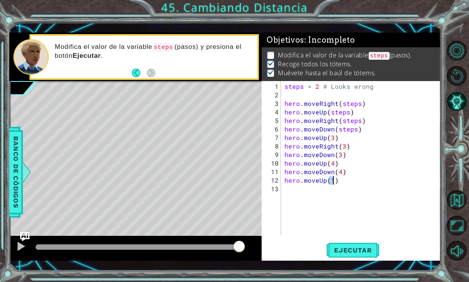
click at [350, 252] on span "Ejecutar" at bounding box center [352, 250] width 53 height 8
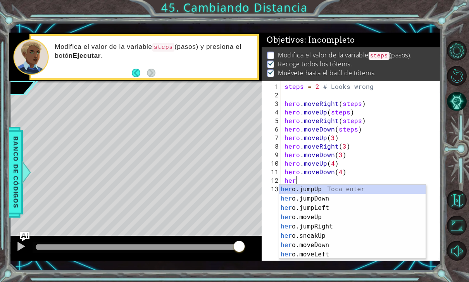
type textarea "h"
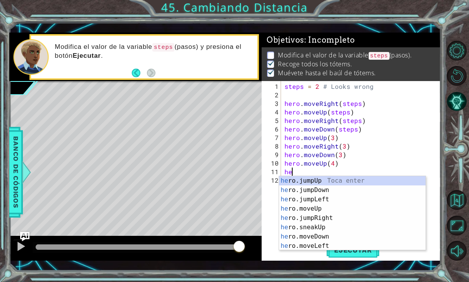
type textarea "h"
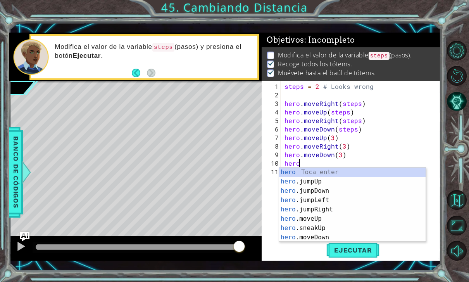
type textarea "h"
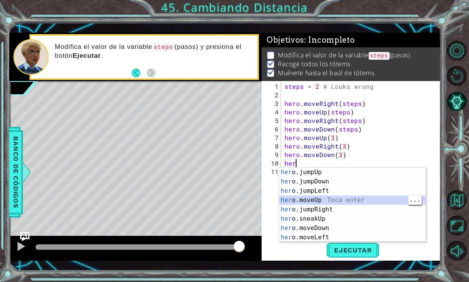
click at [360, 196] on div "her o.jumpUp Toca enter her o.jumpDown Toca enter her o.jumpLeft Toca enter her…" at bounding box center [352, 213] width 146 height 93
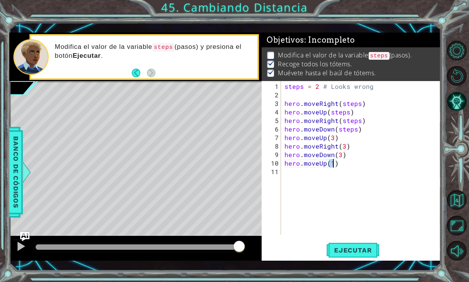
type textarea "hero.moveUp(3)"
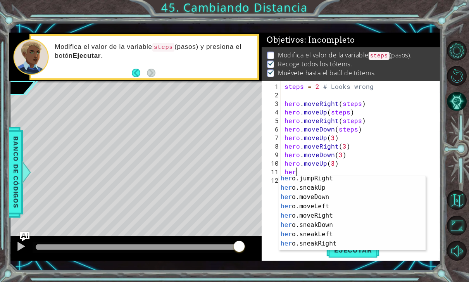
scroll to position [40, 0]
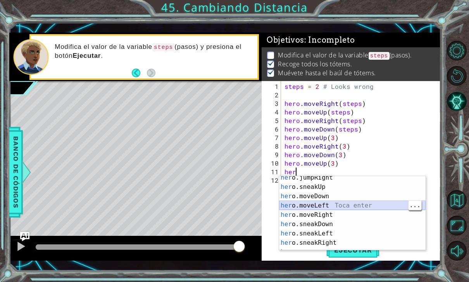
click at [375, 207] on div "her o.jumpRight Toca enter her o.sneakUp Toca enter her o.moveDown Toca enter h…" at bounding box center [352, 219] width 146 height 93
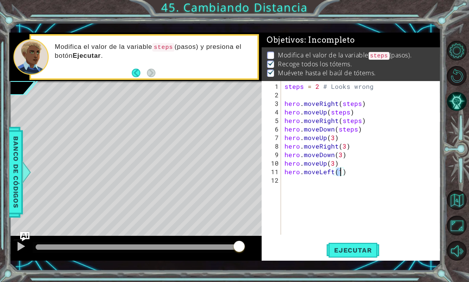
scroll to position [0, 3]
type textarea "hero.moveLeft(2)"
click at [367, 252] on span "Ejecutar" at bounding box center [352, 250] width 53 height 8
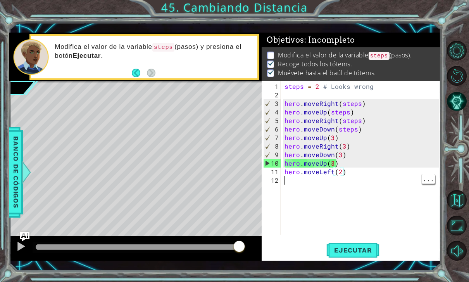
scroll to position [0, 0]
click at [369, 182] on div "steps = 2 # Looks wrong hero . moveRight ( steps ) hero . moveUp ( steps ) hero…" at bounding box center [363, 167] width 160 height 171
click at [367, 172] on div "steps = 2 # Looks wrong hero . moveRight ( steps ) hero . moveUp ( steps ) hero…" at bounding box center [363, 167] width 160 height 171
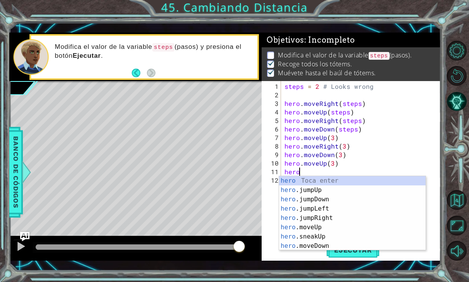
type textarea "h"
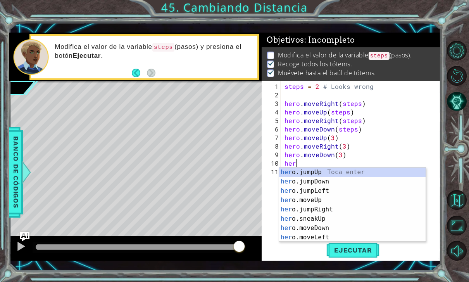
type textarea "h"
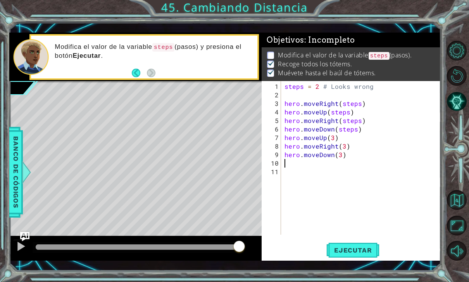
click at [345, 253] on span "Ejecutar" at bounding box center [352, 250] width 53 height 8
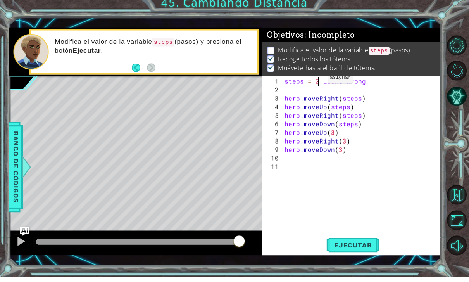
type textarea "steps = 2Looks wrong"
click at [452, 76] on button "Reiniciar nivel" at bounding box center [457, 76] width 20 height 20
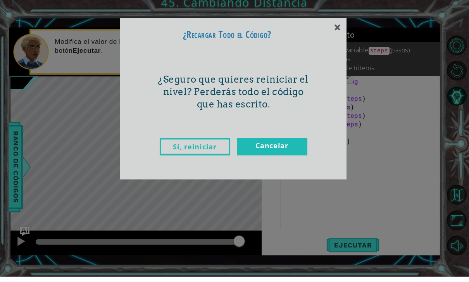
scroll to position [10, 0]
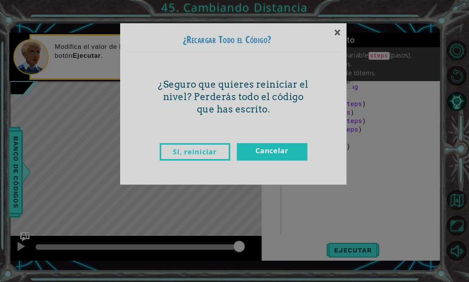
click at [190, 154] on link "Sí, reiniciar" at bounding box center [195, 151] width 71 height 17
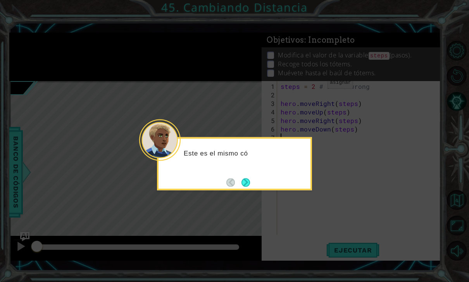
click at [242, 178] on button "Next" at bounding box center [245, 182] width 9 height 9
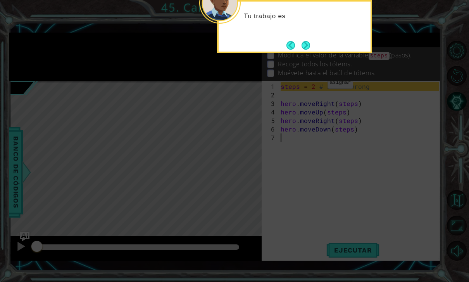
click at [302, 41] on button "Next" at bounding box center [305, 45] width 9 height 9
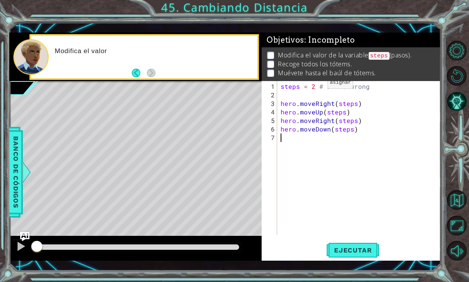
click at [312, 81] on div "Modifica el valor de la variable steps (pasos). Recoge todos los tótems. Muévet…" at bounding box center [351, 64] width 179 height 34
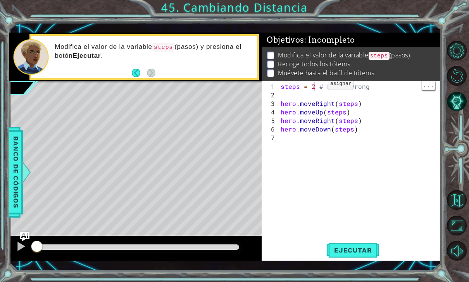
click at [317, 76] on p "Muévete hasta el baúl de tótems." at bounding box center [327, 73] width 98 height 9
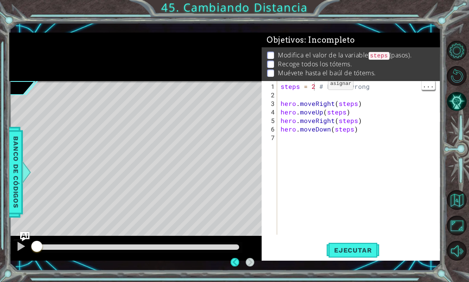
scroll to position [25, 0]
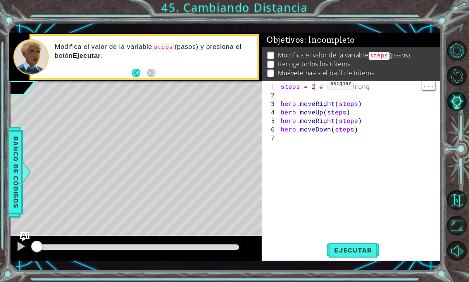
click at [324, 79] on div "Modifica el valor de la variable steps (pasos). Recoge todos los tótems. Muévet…" at bounding box center [351, 64] width 179 height 34
click at [324, 93] on div "steps = 2 # Looks wrong hero . moveRight ( steps ) hero . moveUp ( steps ) hero…" at bounding box center [361, 167] width 164 height 171
type textarea "steps = 3# Looks wrong"
click at [358, 248] on span "Ejecutar" at bounding box center [352, 250] width 53 height 8
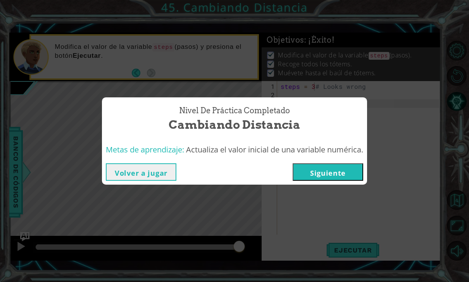
click at [354, 171] on button "Siguiente" at bounding box center [328, 171] width 71 height 17
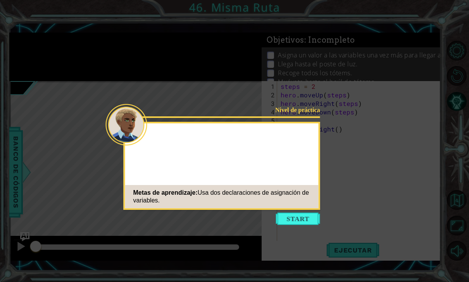
scroll to position [25, 0]
click at [308, 212] on button "Start" at bounding box center [298, 218] width 44 height 12
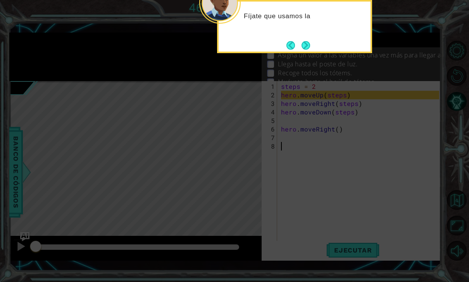
click at [309, 41] on button "Next" at bounding box center [305, 45] width 9 height 9
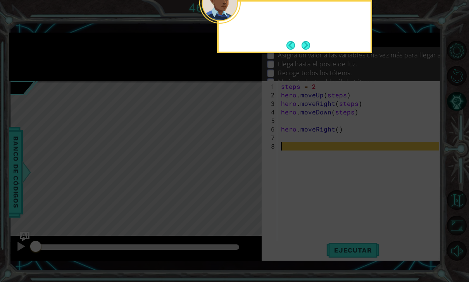
click at [310, 41] on button "Next" at bounding box center [305, 45] width 9 height 9
click at [309, 40] on button "Next" at bounding box center [306, 45] width 10 height 10
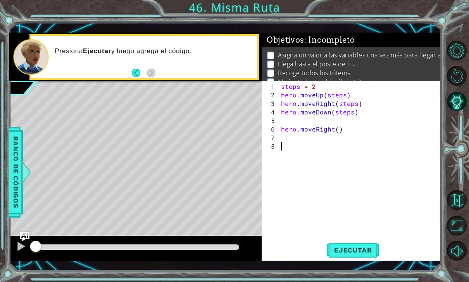
click at [368, 250] on span "Ejecutar" at bounding box center [352, 250] width 53 height 8
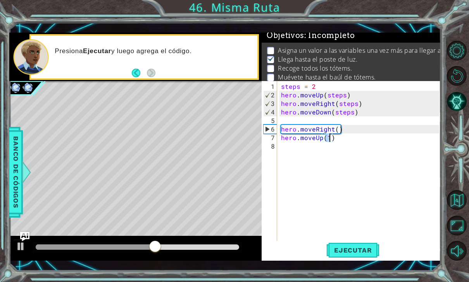
scroll to position [0, 3]
type textarea "hero.moveRight()"
click at [298, 145] on div "steps = 2 hero . moveUp ( steps ) hero . moveRight ( steps ) hero . moveDown ( …" at bounding box center [361, 171] width 164 height 179
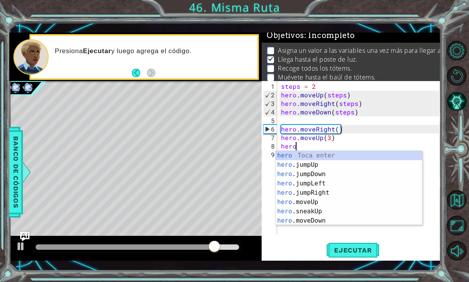
scroll to position [0, 1]
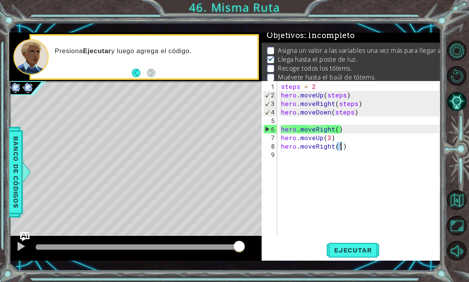
type textarea "hero.moveRight(3)"
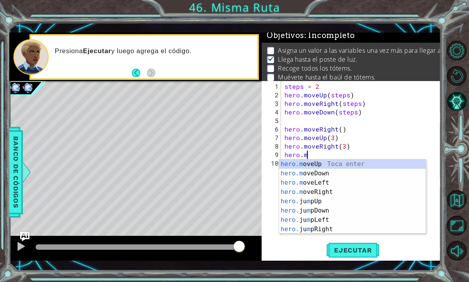
scroll to position [0, 1]
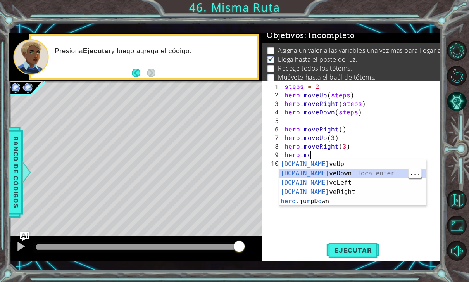
click at [367, 171] on div "[DOMAIN_NAME] veUp Toca enter [DOMAIN_NAME] veDown Toca enter [DOMAIN_NAME] veL…" at bounding box center [352, 191] width 146 height 65
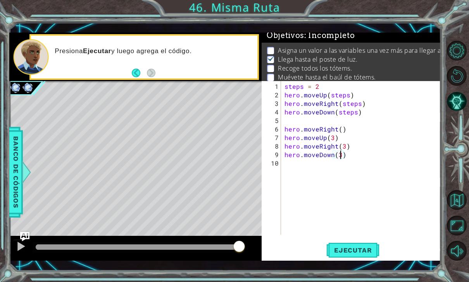
scroll to position [0, 2]
type textarea "steps = 3"
click at [373, 255] on button "Ejecutar" at bounding box center [352, 250] width 53 height 18
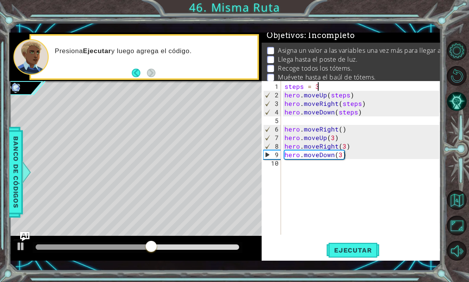
click at [460, 78] on button "Reiniciar nivel" at bounding box center [457, 76] width 20 height 20
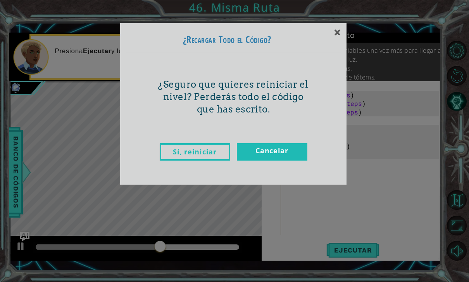
click at [211, 156] on link "Sí, reiniciar" at bounding box center [195, 151] width 71 height 17
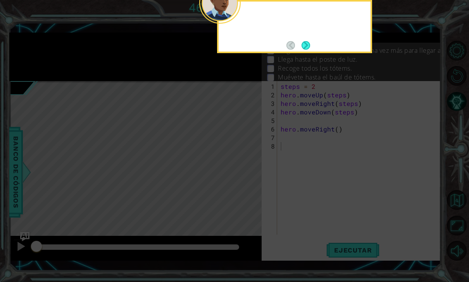
scroll to position [0, 0]
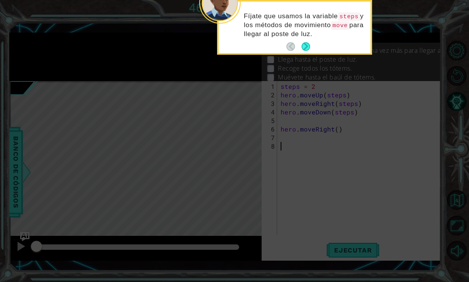
click at [302, 42] on button "Next" at bounding box center [305, 46] width 9 height 9
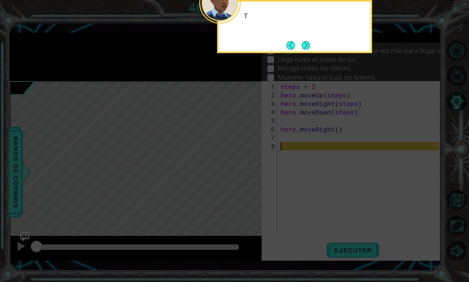
click at [306, 41] on button "Next" at bounding box center [305, 45] width 9 height 9
click at [310, 41] on button "Next" at bounding box center [305, 45] width 9 height 9
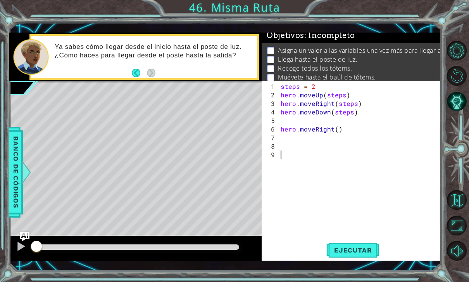
click at [362, 249] on span "Ejecutar" at bounding box center [352, 250] width 53 height 8
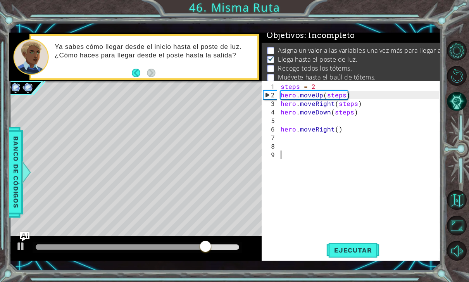
click at [362, 255] on button "Ejecutar" at bounding box center [352, 250] width 53 height 18
click at [374, 246] on button "Ejecutar" at bounding box center [352, 250] width 53 height 18
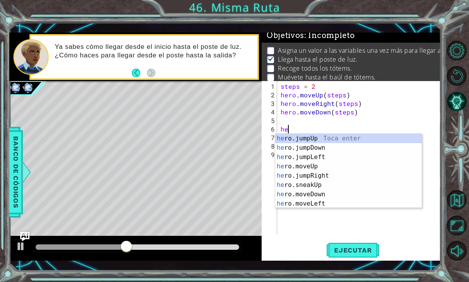
type textarea "h"
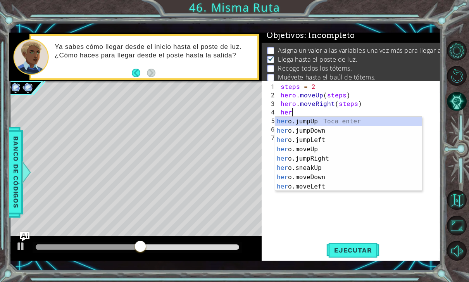
type textarea "h"
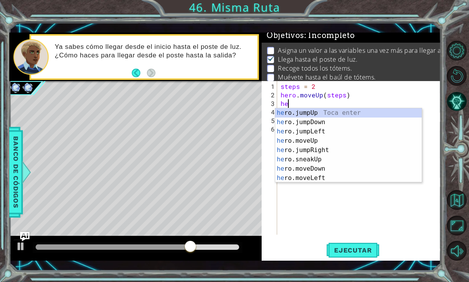
type textarea "h"
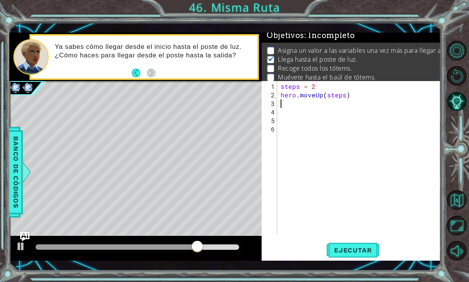
click at [366, 244] on button "Ejecutar" at bounding box center [352, 250] width 53 height 18
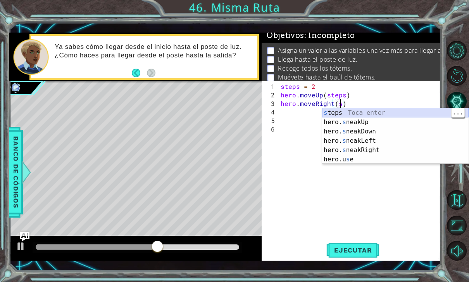
click at [391, 116] on div "s teps Toca enter hero. s neakUp Toca enter hero. s neakDown Toca enter hero. s…" at bounding box center [395, 145] width 146 height 74
type textarea "hero.moveRight(steps)"
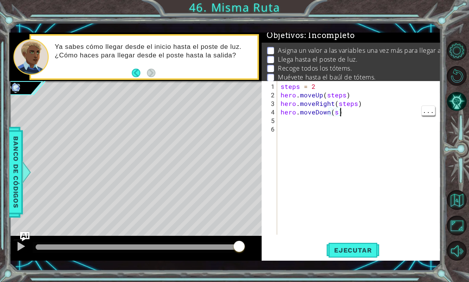
click at [336, 112] on div "steps = 2 hero . moveUp ( steps ) hero . moveRight ( steps ) hero . moveDown ( …" at bounding box center [361, 167] width 164 height 171
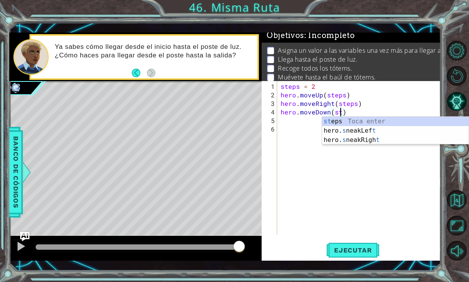
type textarea "hero.moveDown(steps)"
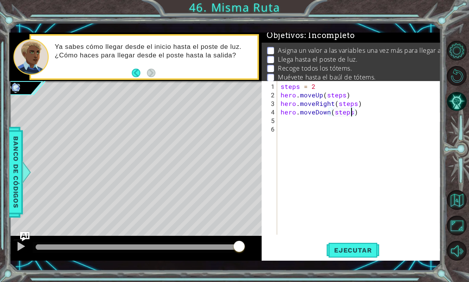
click at [370, 248] on span "Ejecutar" at bounding box center [352, 250] width 53 height 8
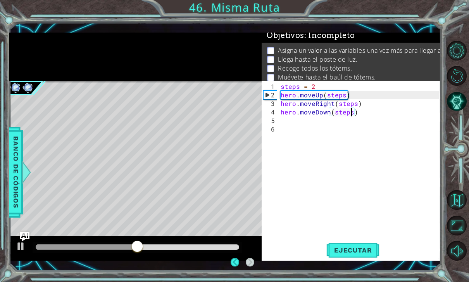
click at [334, 242] on button "Ejecutar" at bounding box center [352, 250] width 53 height 18
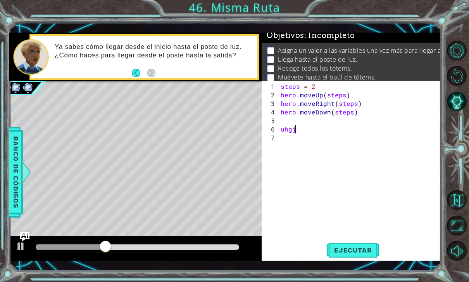
scroll to position [0, 0]
type textarea "u"
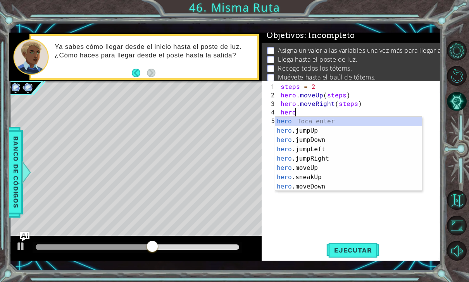
type textarea "h"
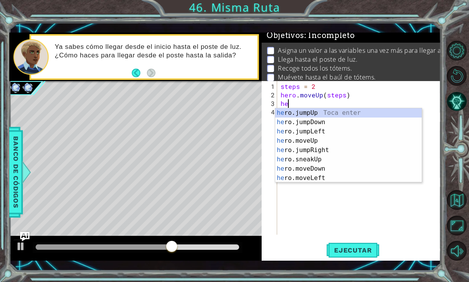
type textarea "h"
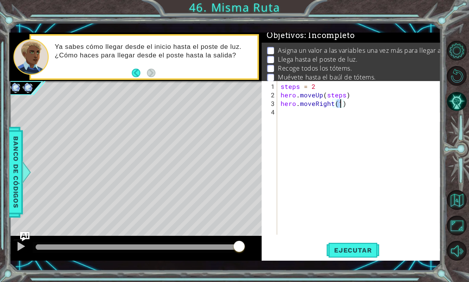
scroll to position [0, 3]
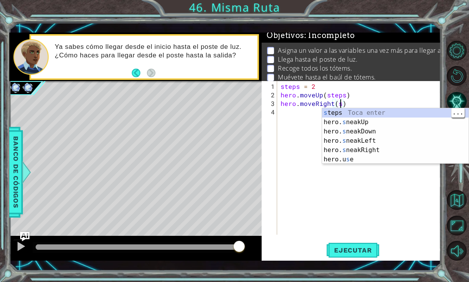
type textarea "hero.moveRight(steps)"
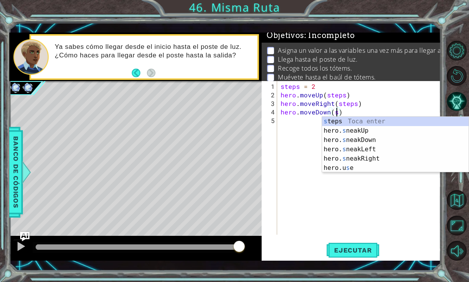
type textarea "hero.moveDown(steps)"
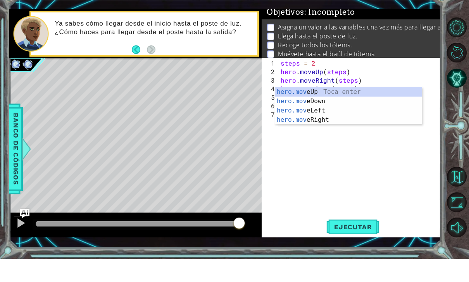
scroll to position [0, 2]
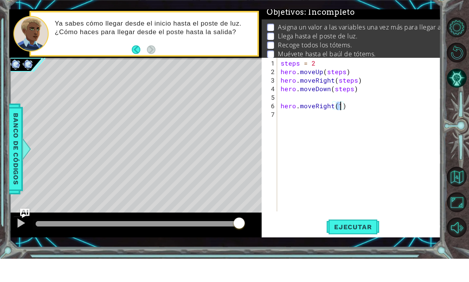
type textarea "hero.moveRight()"
type textarea "longSteps = 3"
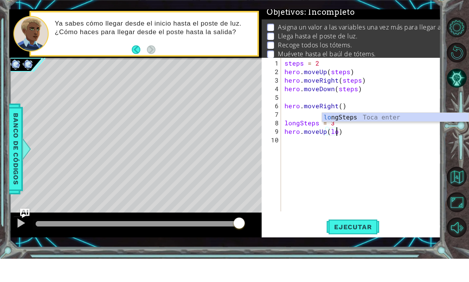
scroll to position [0, 3]
type textarea "hero.moveUp(longSteps)"
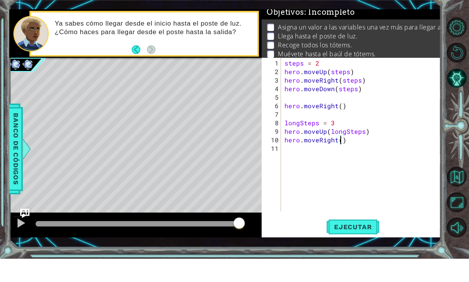
scroll to position [0, 3]
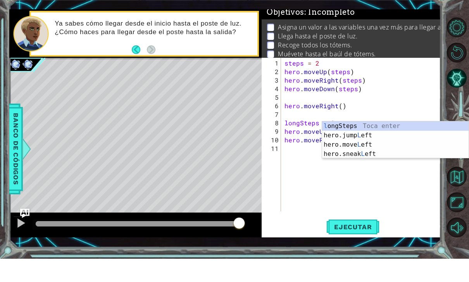
type textarea "hero.moveRight(longSteps)"
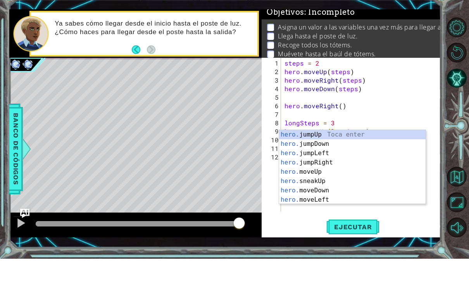
scroll to position [0, 1]
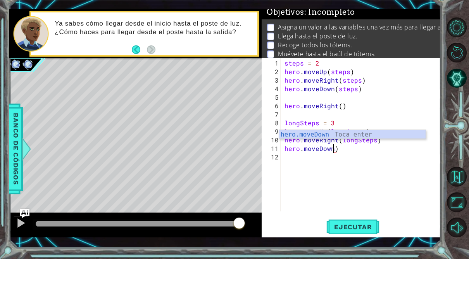
type textarea "hero.moveDownl)"
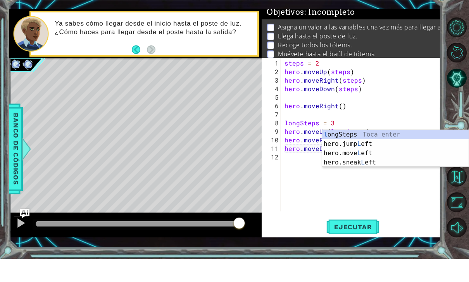
type textarea "hero.moveDown(longSteps)"
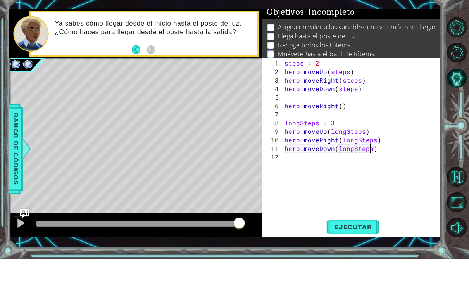
click at [365, 246] on span "Ejecutar" at bounding box center [352, 250] width 53 height 8
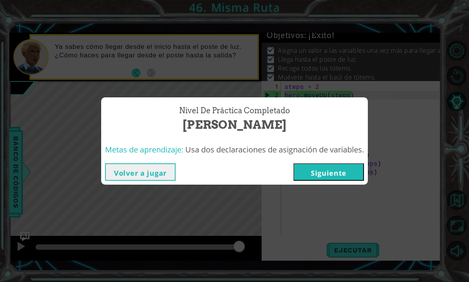
click at [336, 167] on button "Siguiente" at bounding box center [328, 171] width 71 height 17
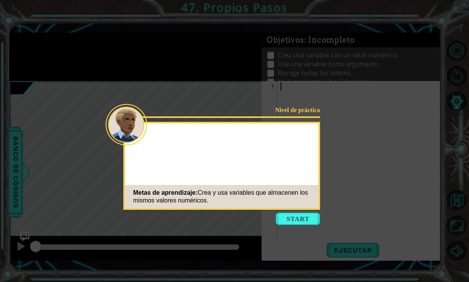
scroll to position [25, 0]
click at [314, 212] on button "Start" at bounding box center [298, 218] width 44 height 12
